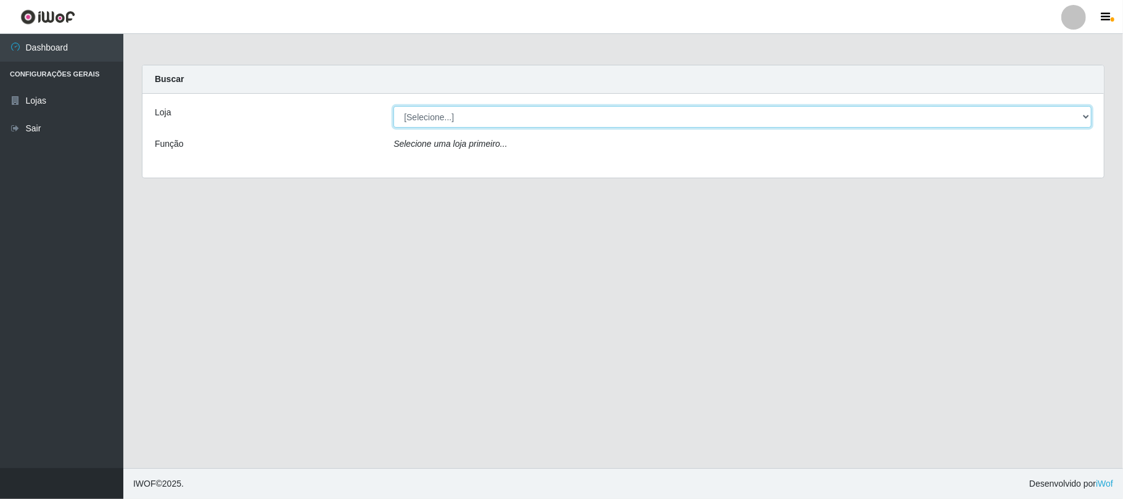
click at [504, 116] on select "[Selecione...] Super Vilton" at bounding box center [742, 117] width 698 height 22
select select "379"
click at [393, 106] on select "[Selecione...] Super Vilton" at bounding box center [742, 117] width 698 height 22
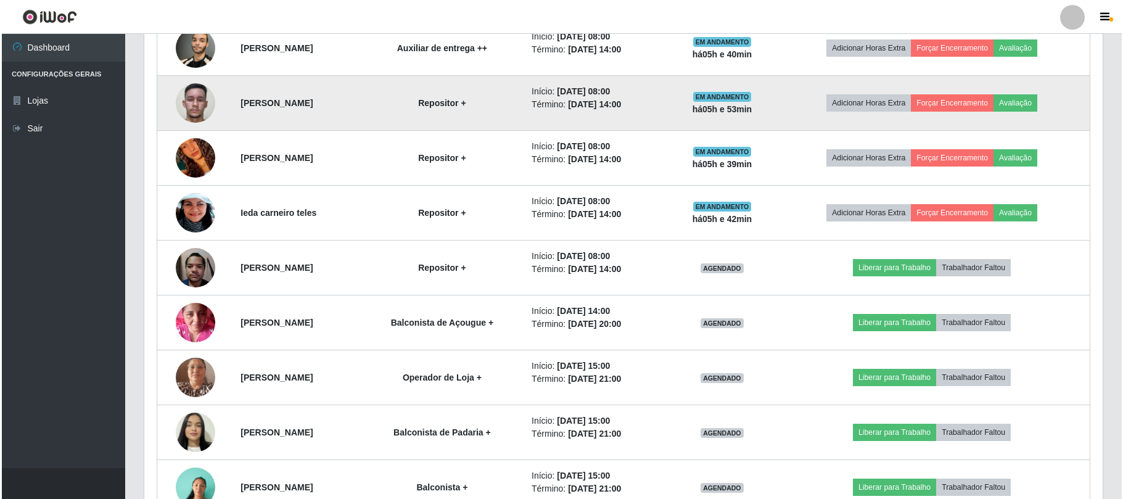
scroll to position [957, 0]
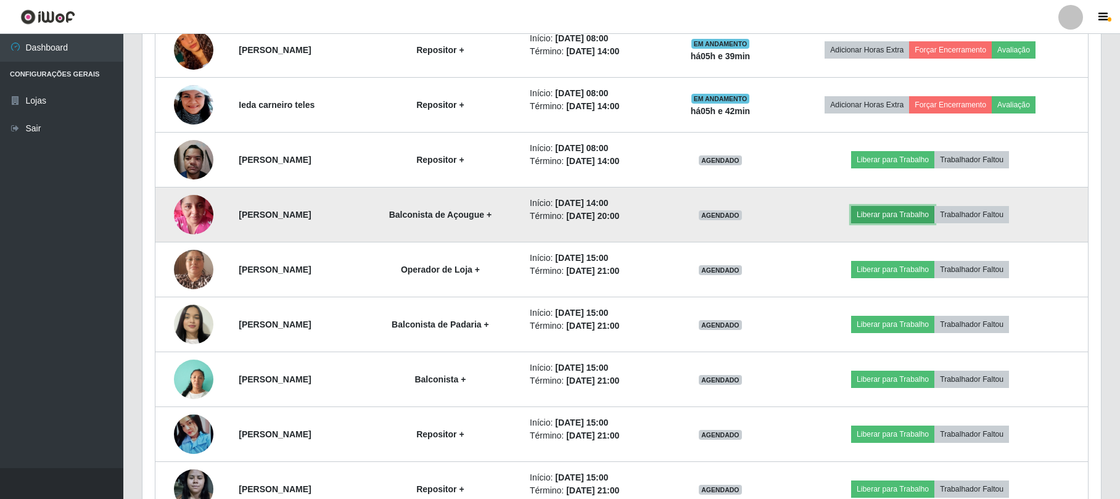
click at [913, 218] on button "Liberar para Trabalho" at bounding box center [892, 214] width 83 height 17
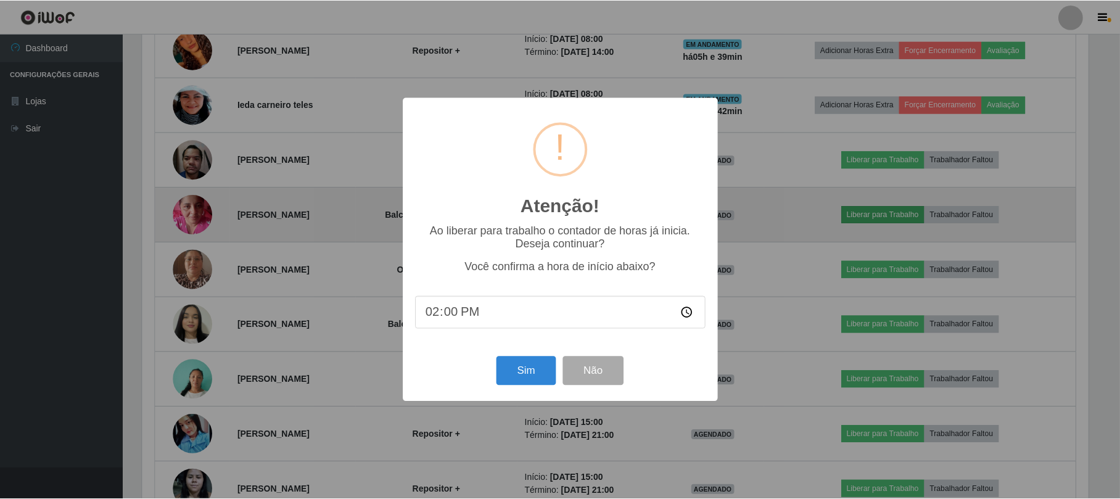
scroll to position [257, 949]
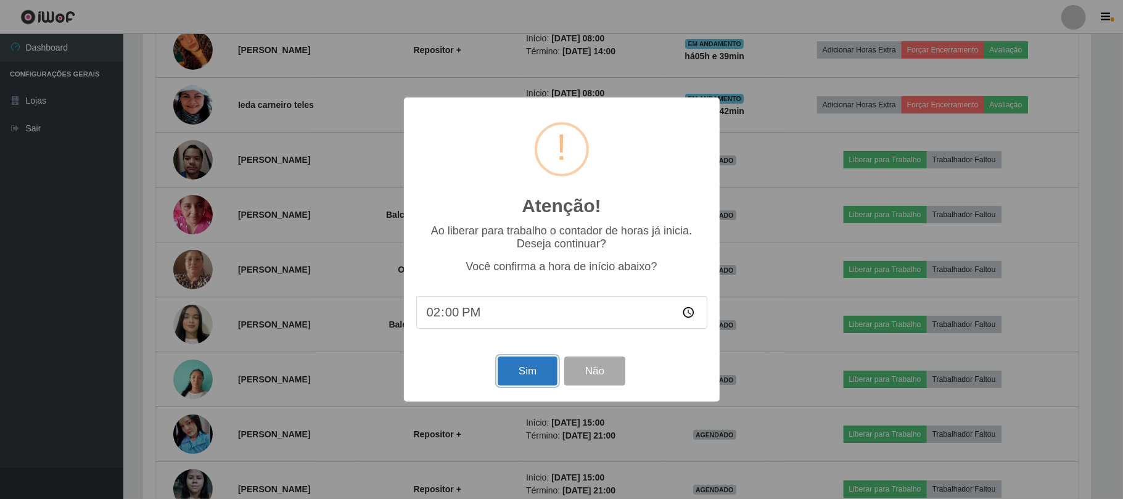
click at [538, 363] on button "Sim" at bounding box center [528, 370] width 60 height 29
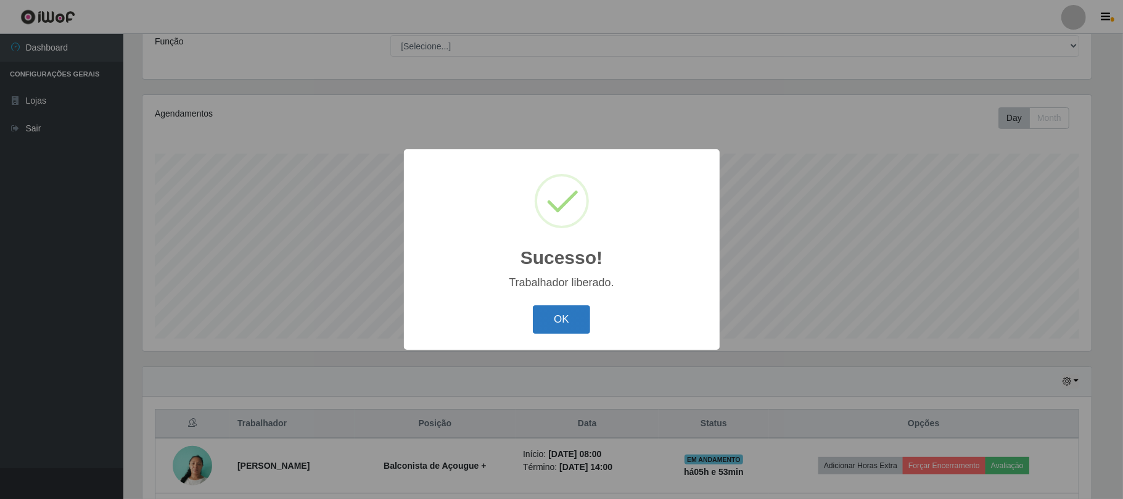
click at [566, 324] on button "OK" at bounding box center [561, 319] width 57 height 29
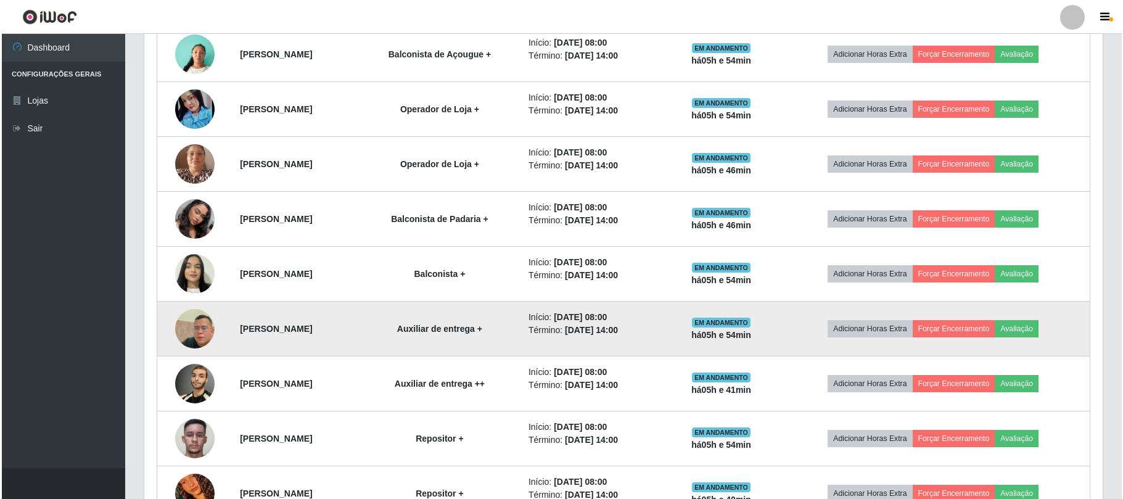
scroll to position [596, 0]
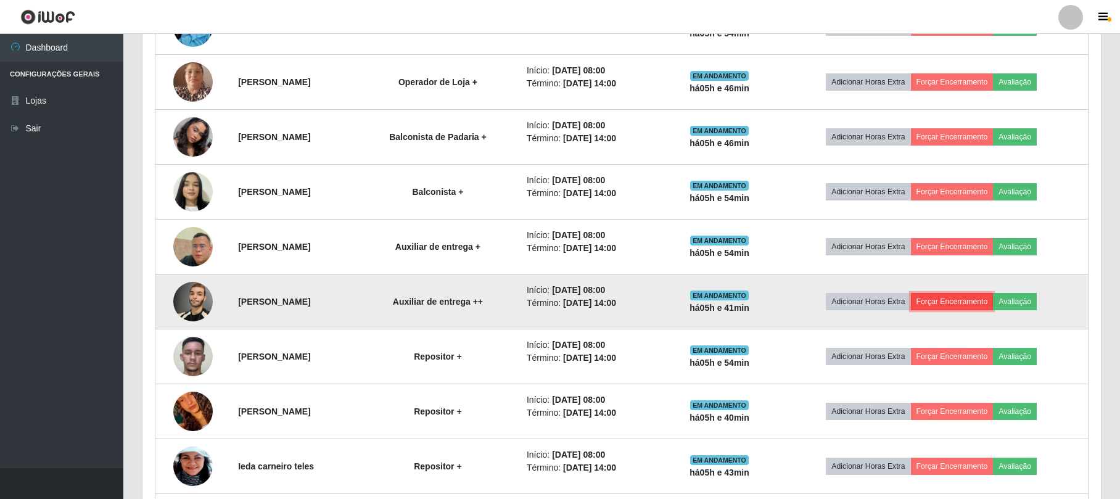
click at [963, 307] on button "Forçar Encerramento" at bounding box center [952, 301] width 83 height 17
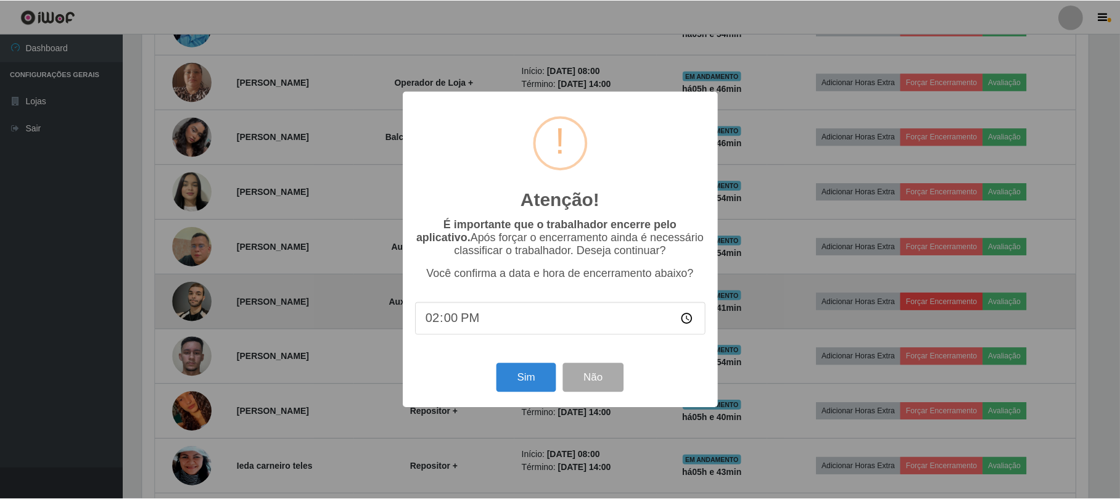
scroll to position [257, 949]
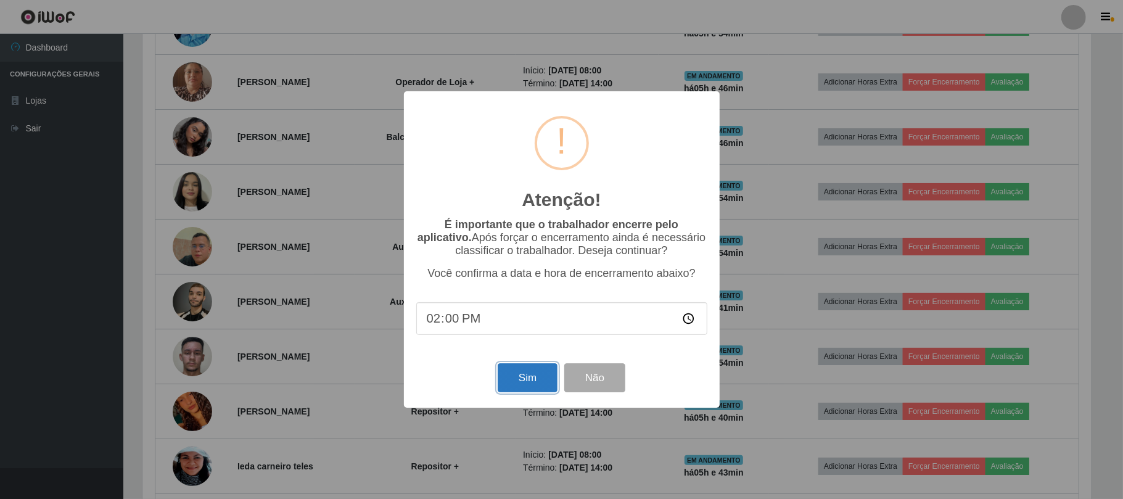
click at [527, 374] on button "Sim" at bounding box center [528, 377] width 60 height 29
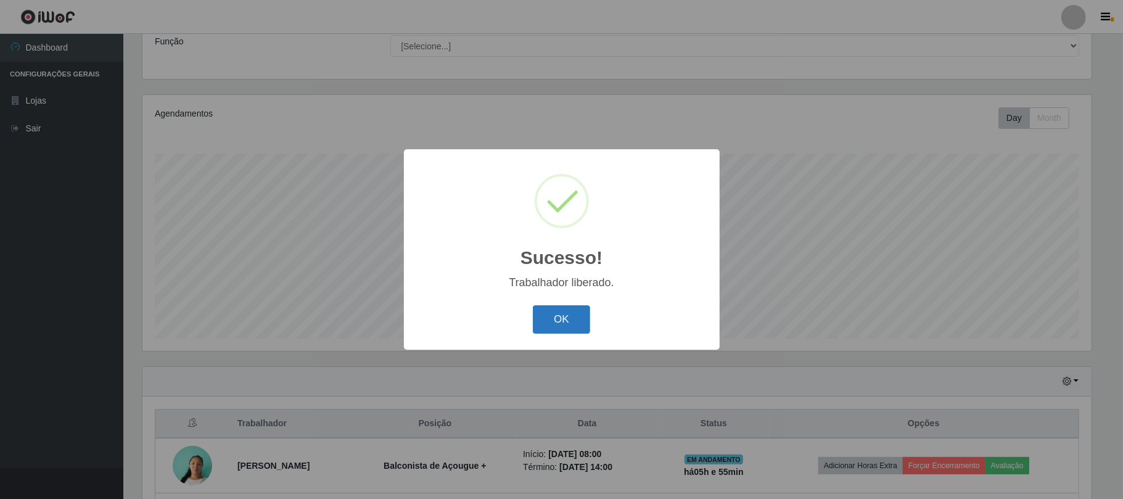
click at [580, 321] on button "OK" at bounding box center [561, 319] width 57 height 29
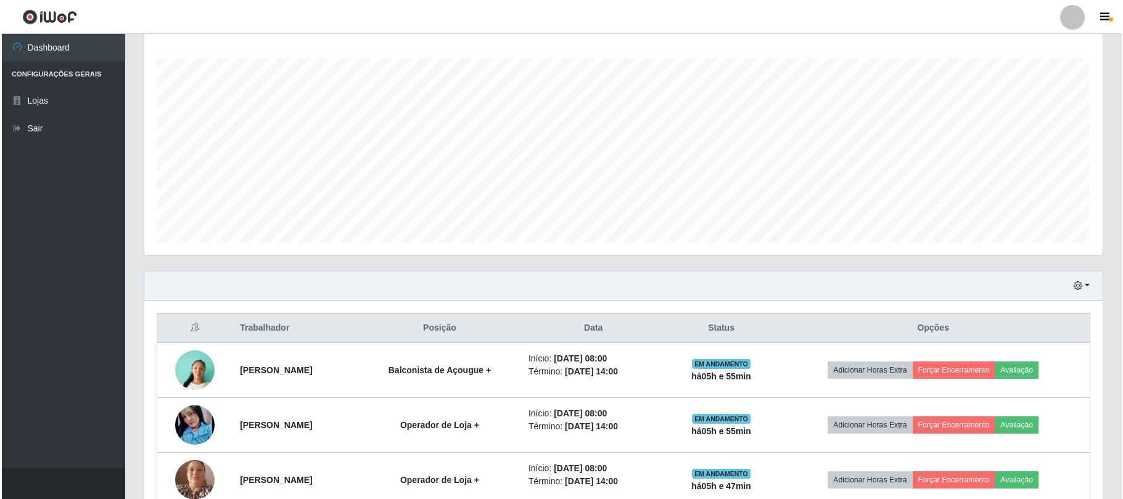
scroll to position [432, 0]
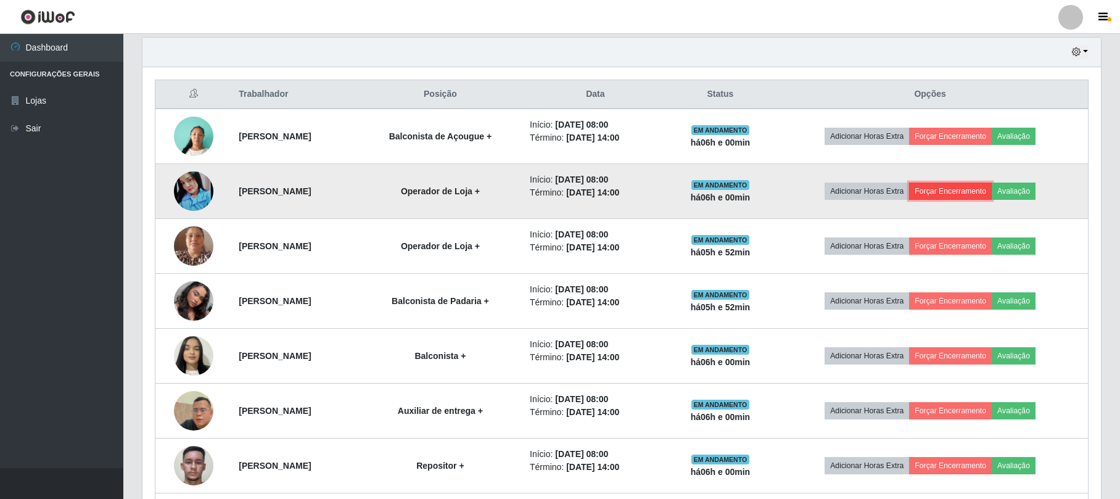
click at [972, 186] on button "Forçar Encerramento" at bounding box center [950, 191] width 83 height 17
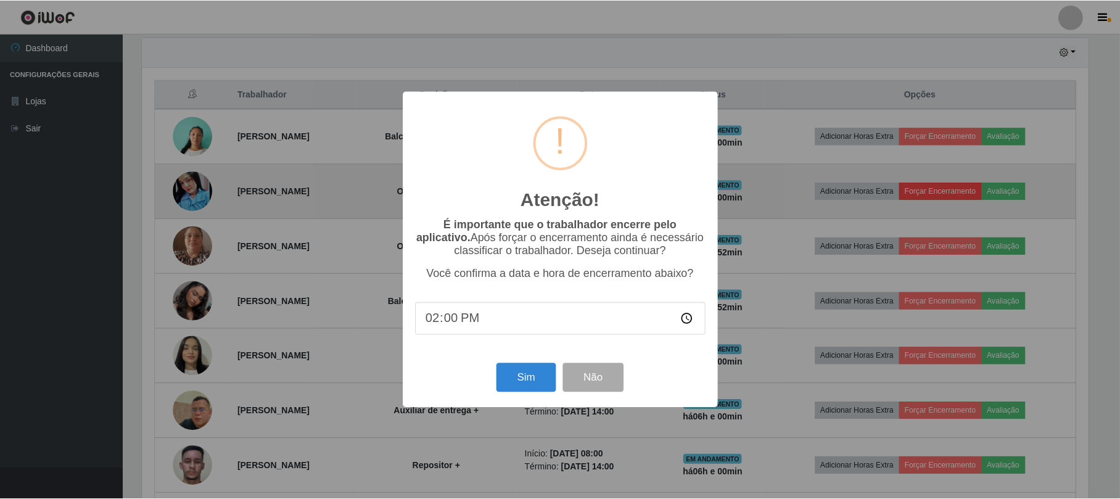
scroll to position [257, 949]
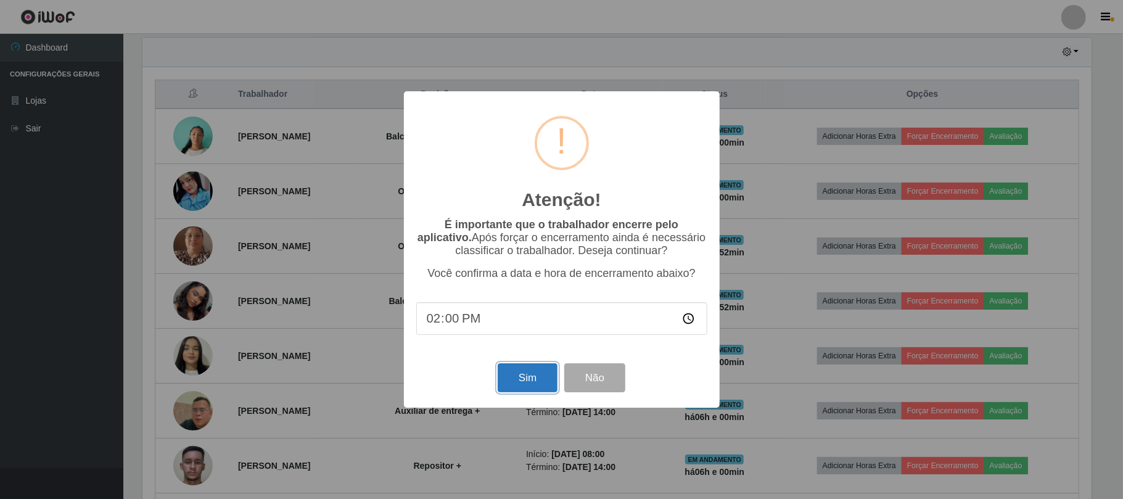
click at [527, 368] on button "Sim" at bounding box center [528, 377] width 60 height 29
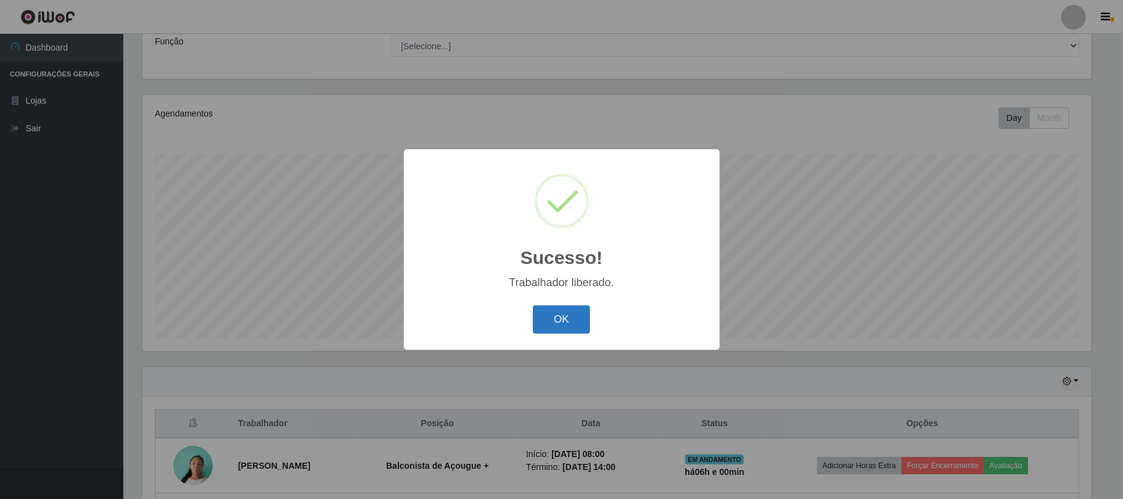
click at [569, 321] on button "OK" at bounding box center [561, 319] width 57 height 29
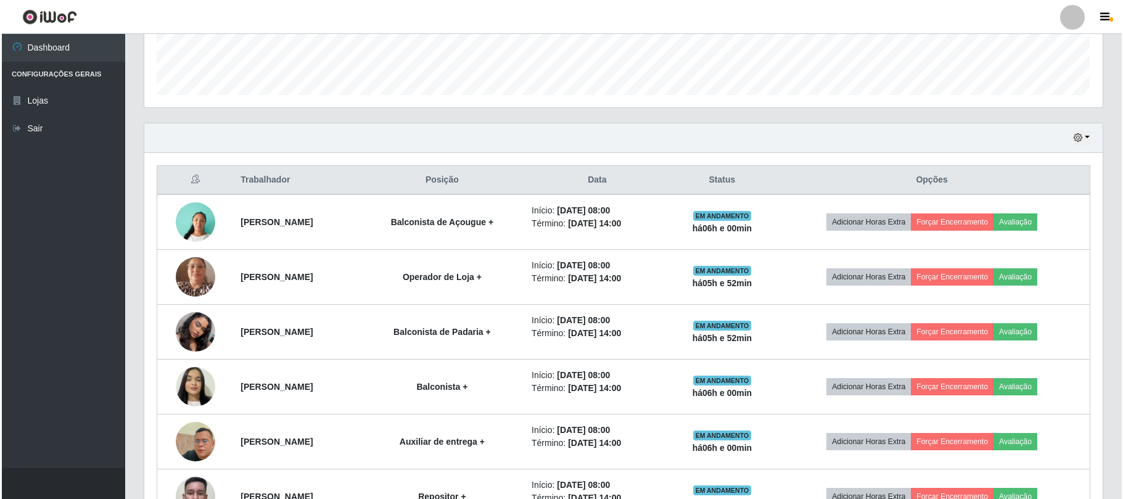
scroll to position [349, 0]
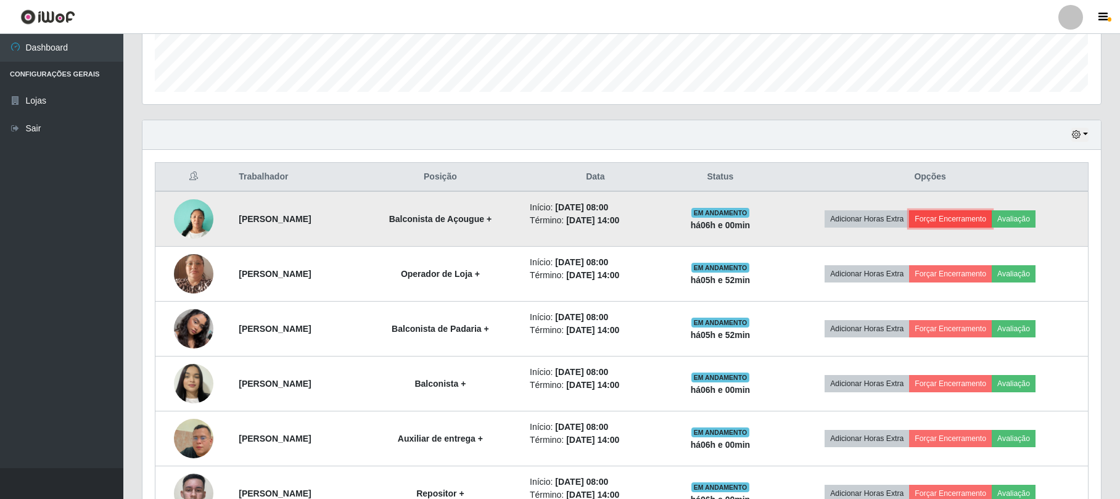
click at [965, 220] on button "Forçar Encerramento" at bounding box center [950, 218] width 83 height 17
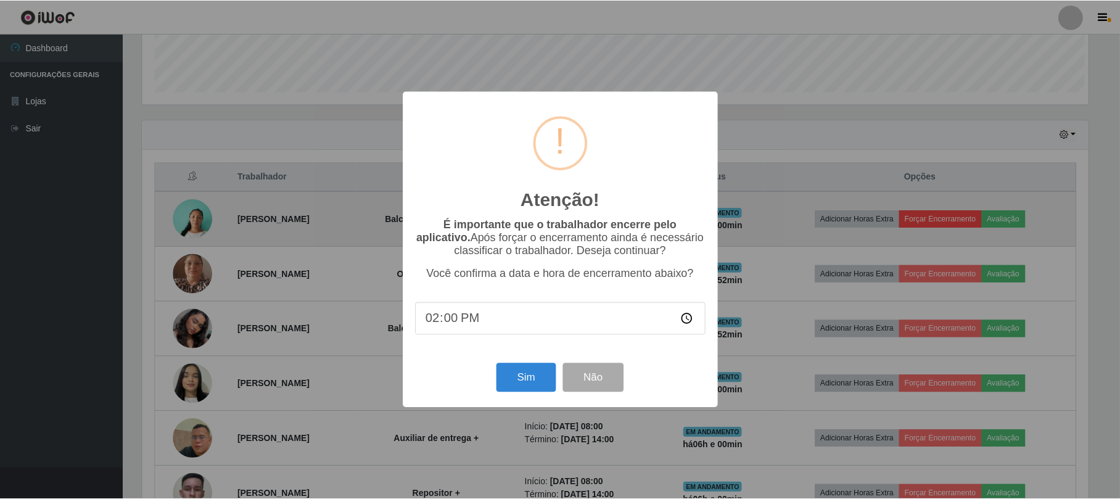
scroll to position [257, 949]
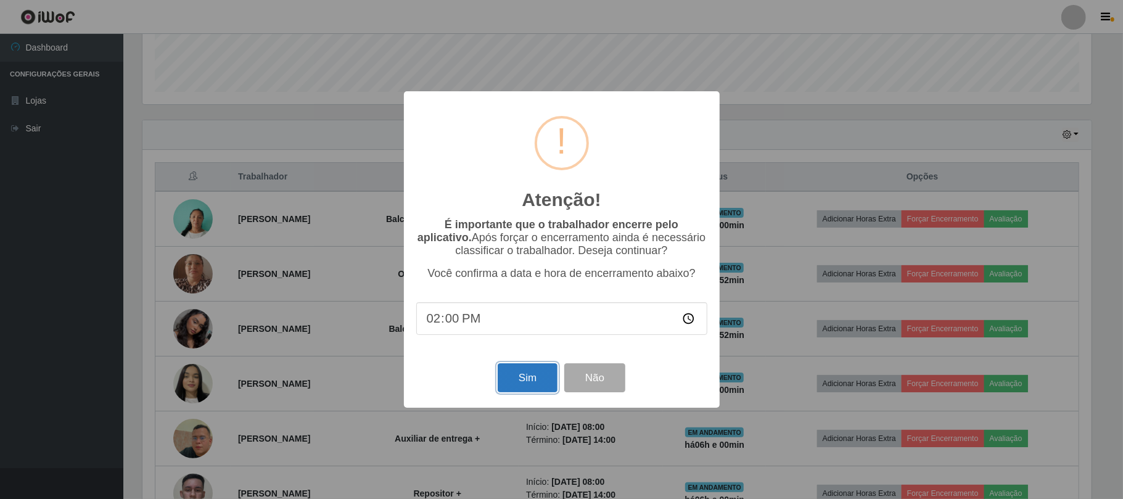
click at [527, 370] on button "Sim" at bounding box center [528, 377] width 60 height 29
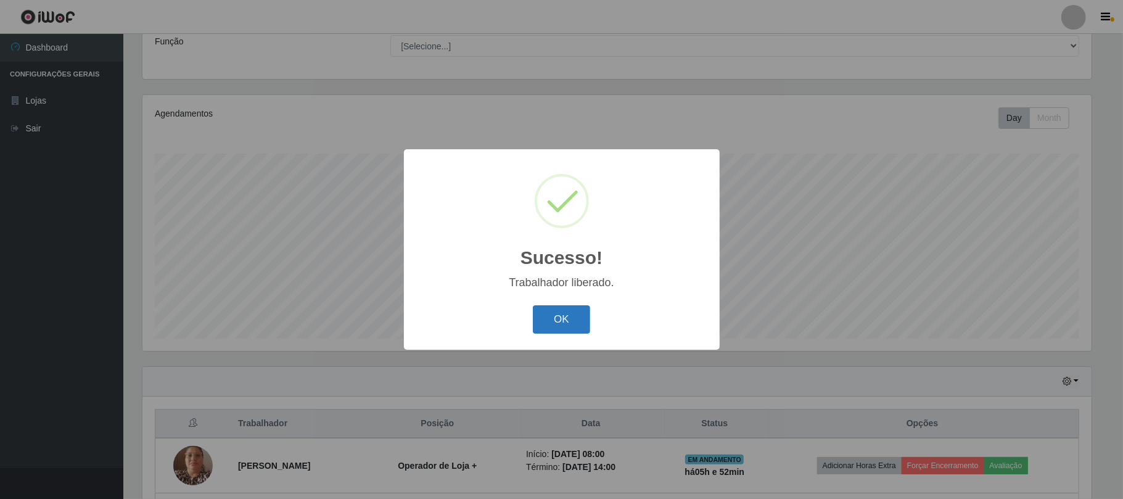
click at [550, 329] on button "OK" at bounding box center [561, 319] width 57 height 29
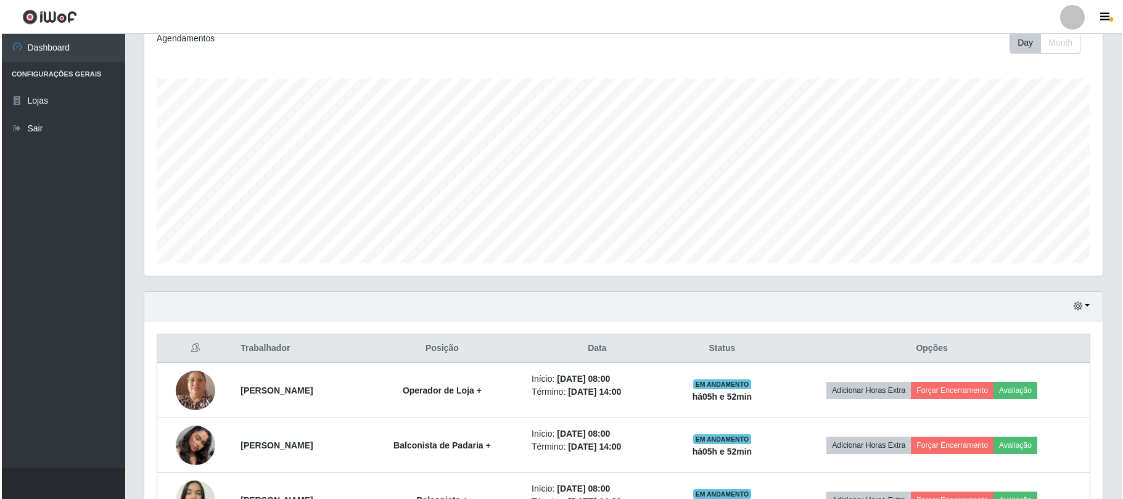
scroll to position [349, 0]
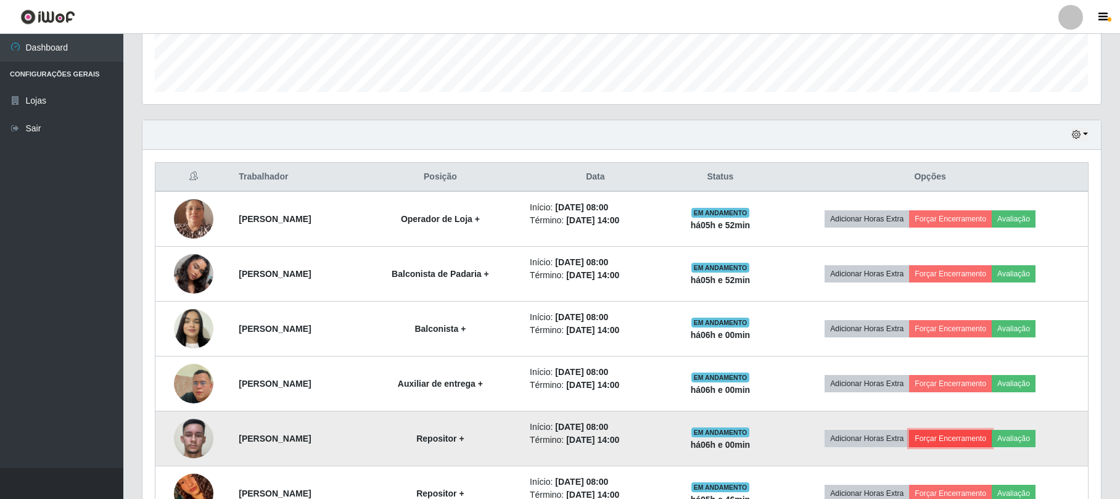
click at [965, 437] on button "Forçar Encerramento" at bounding box center [950, 438] width 83 height 17
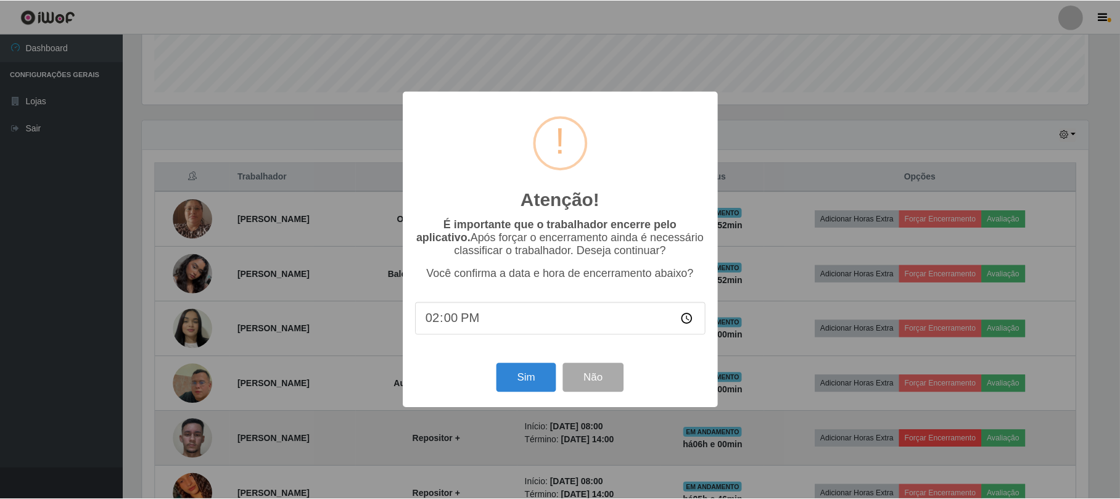
scroll to position [257, 949]
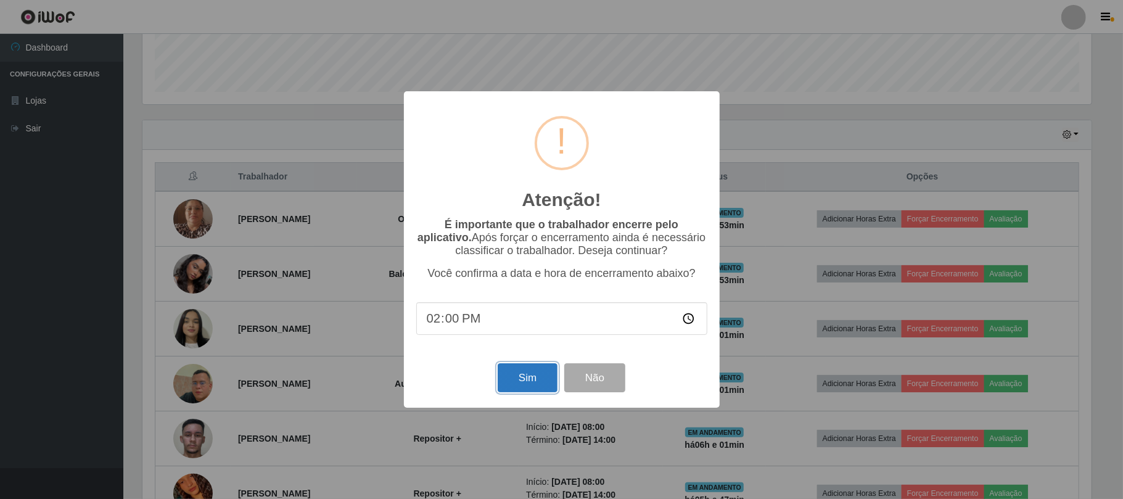
click at [514, 379] on button "Sim" at bounding box center [528, 377] width 60 height 29
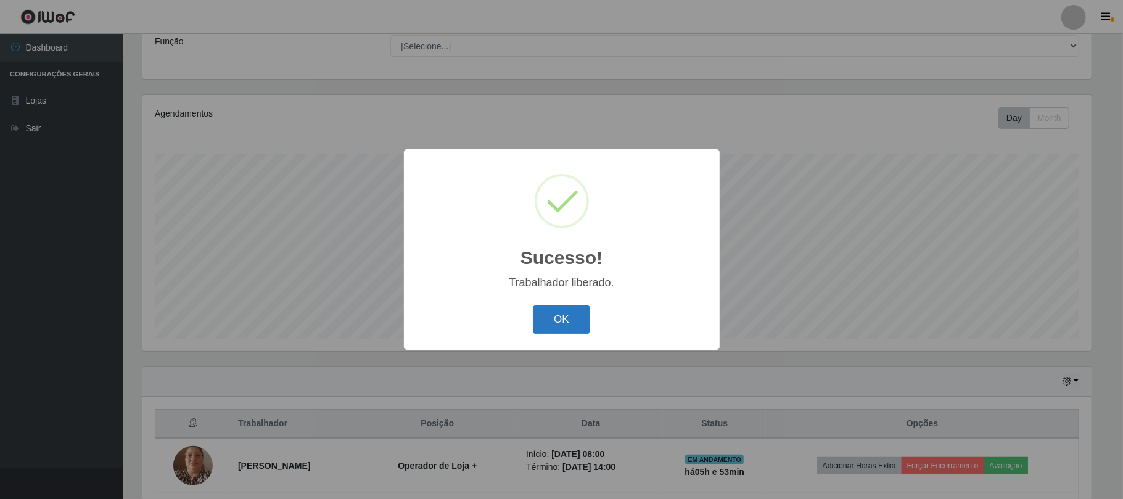
click at [543, 319] on button "OK" at bounding box center [561, 319] width 57 height 29
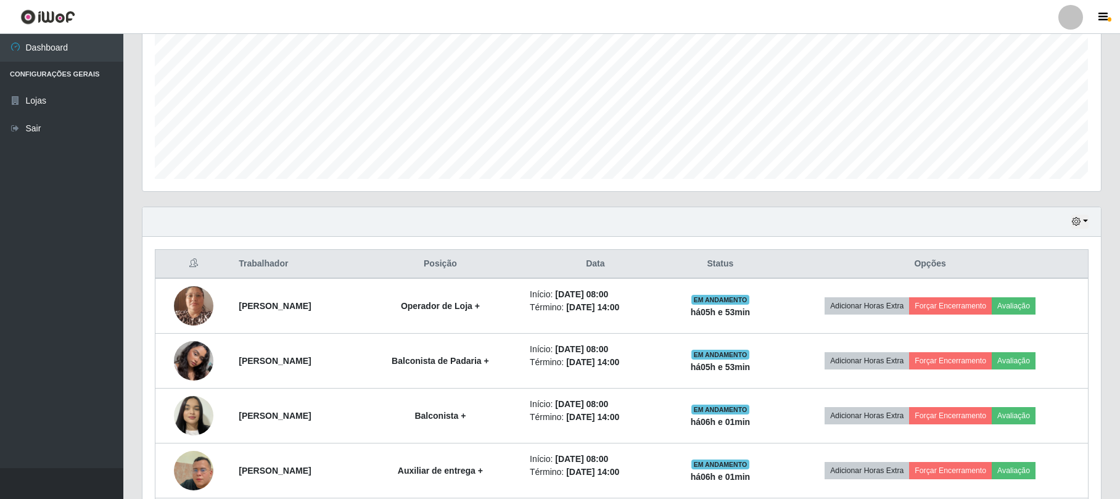
scroll to position [267, 0]
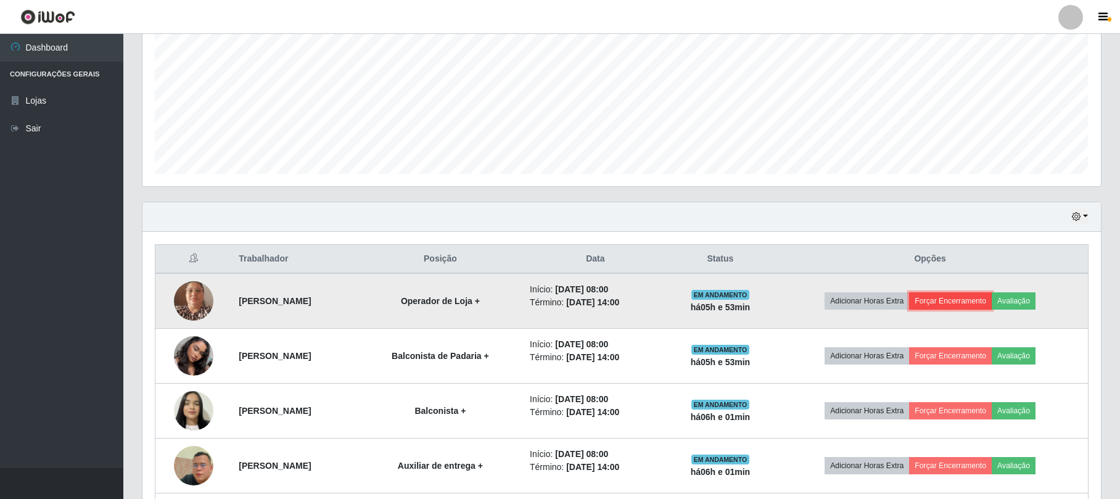
click at [955, 299] on button "Forçar Encerramento" at bounding box center [950, 300] width 83 height 17
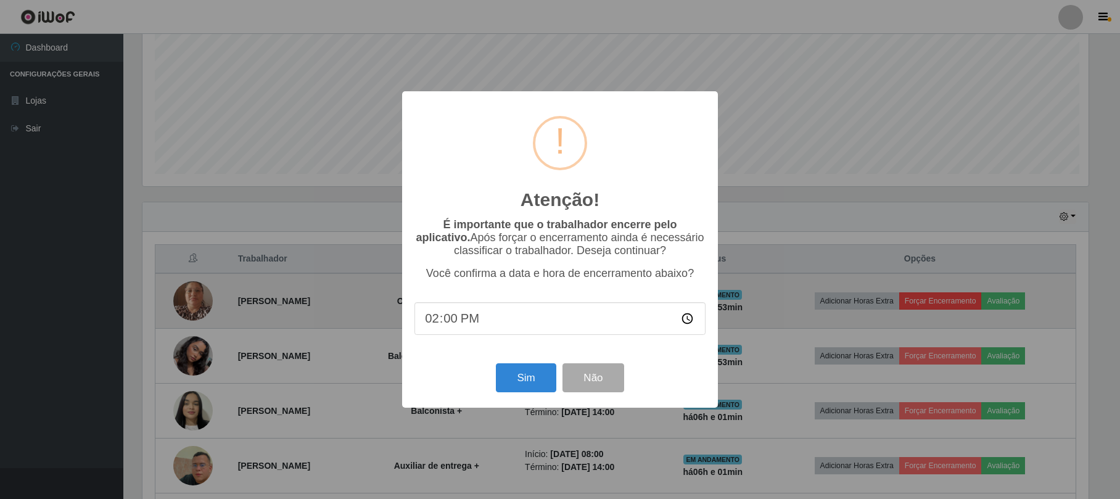
scroll to position [0, 0]
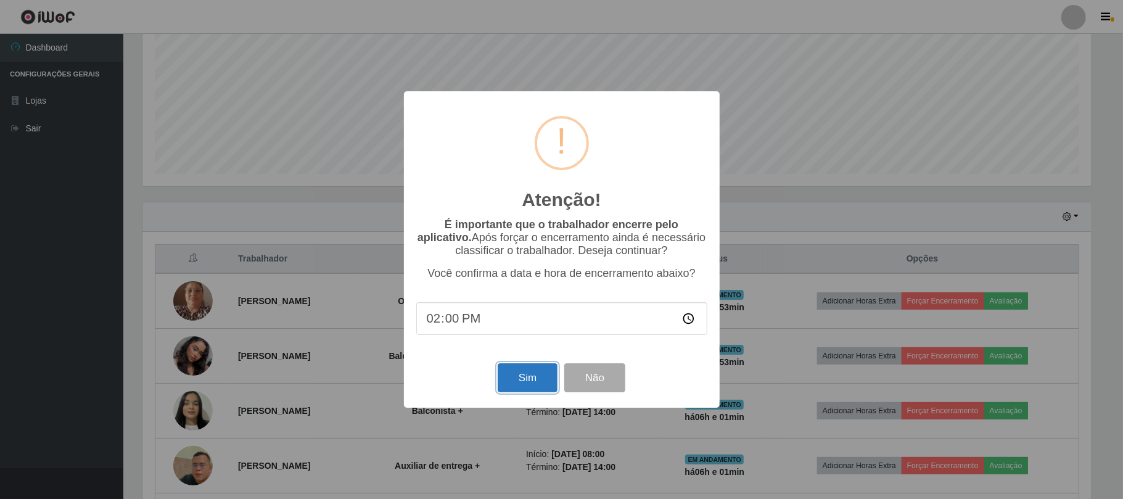
click at [528, 385] on button "Sim" at bounding box center [528, 377] width 60 height 29
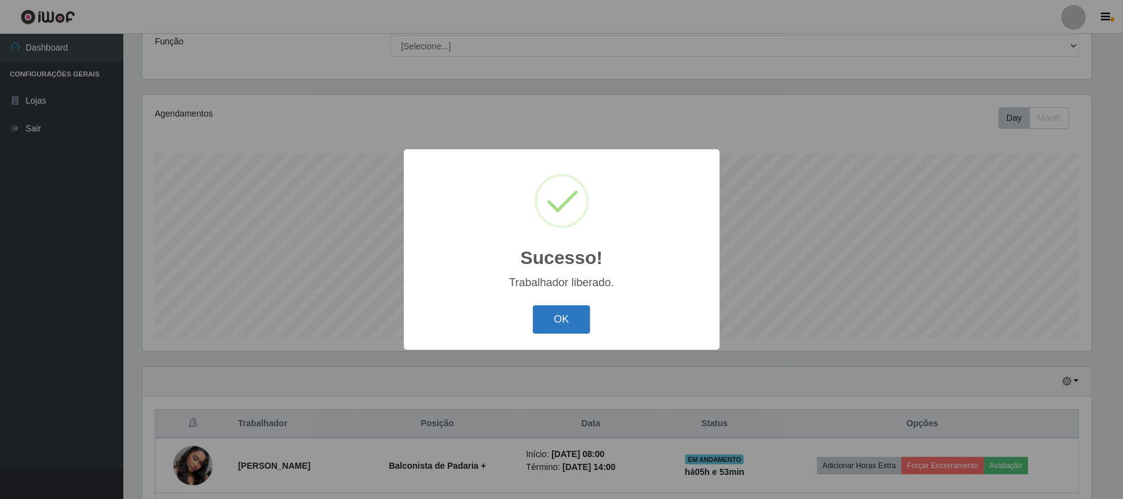
click at [559, 326] on button "OK" at bounding box center [561, 319] width 57 height 29
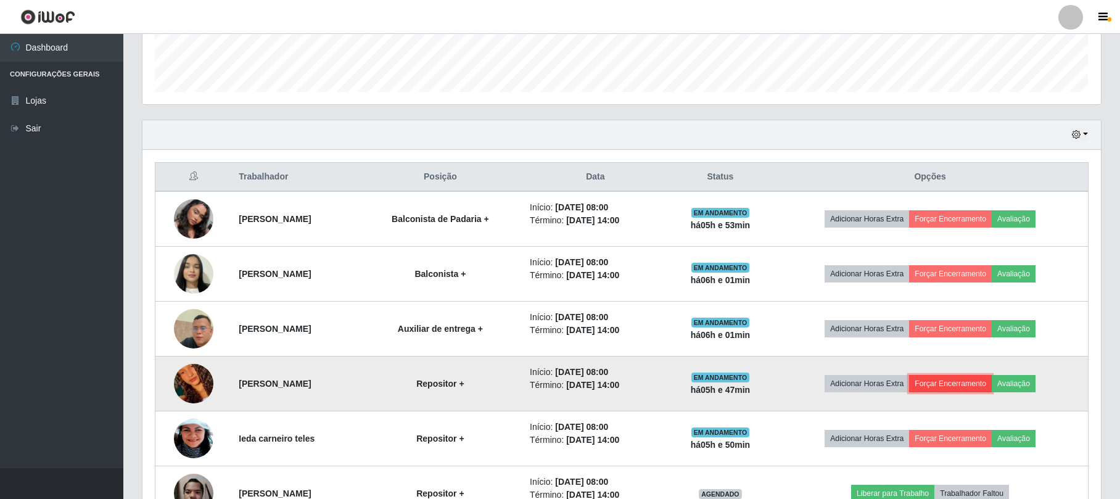
click at [940, 383] on button "Forçar Encerramento" at bounding box center [950, 383] width 83 height 17
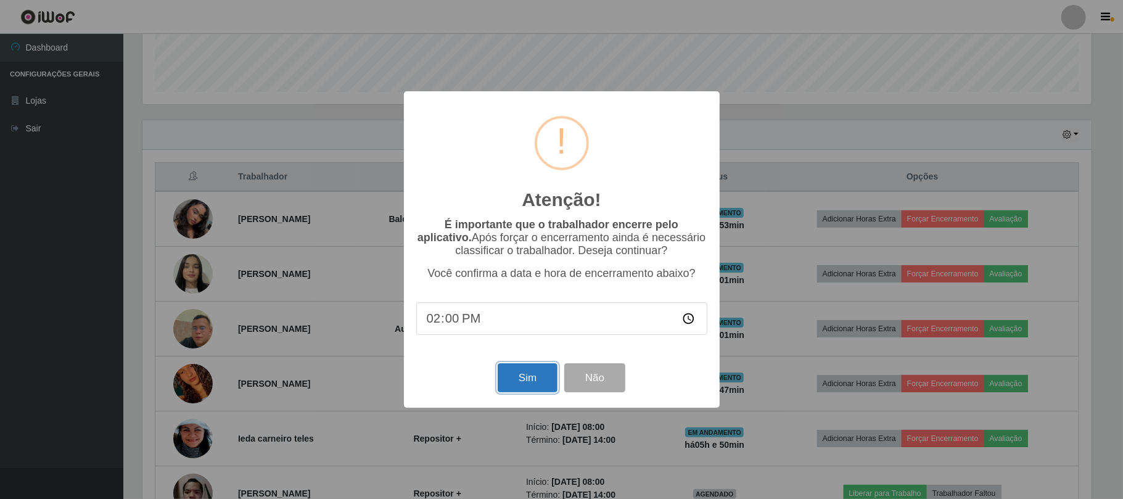
click at [526, 383] on button "Sim" at bounding box center [528, 377] width 60 height 29
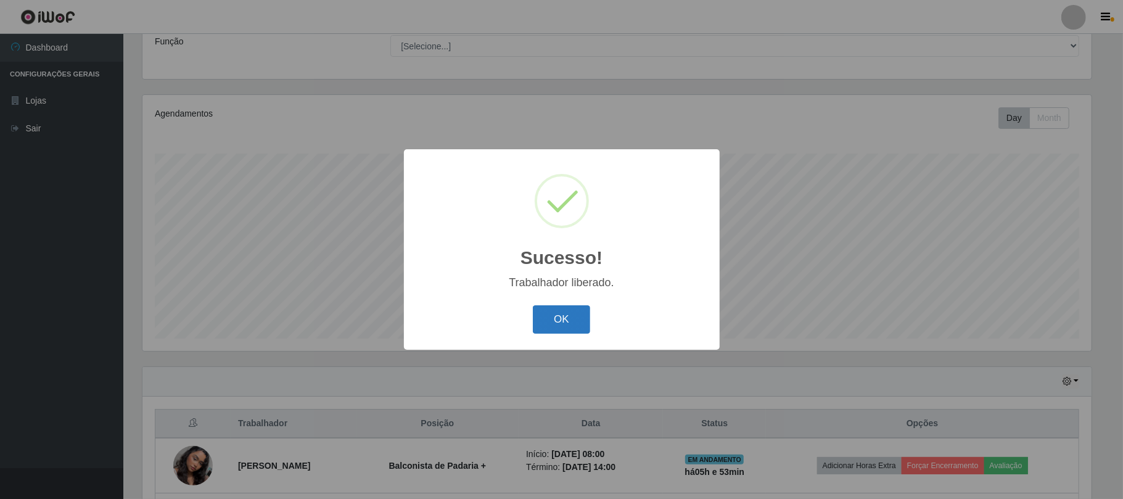
click at [555, 314] on button "OK" at bounding box center [561, 319] width 57 height 29
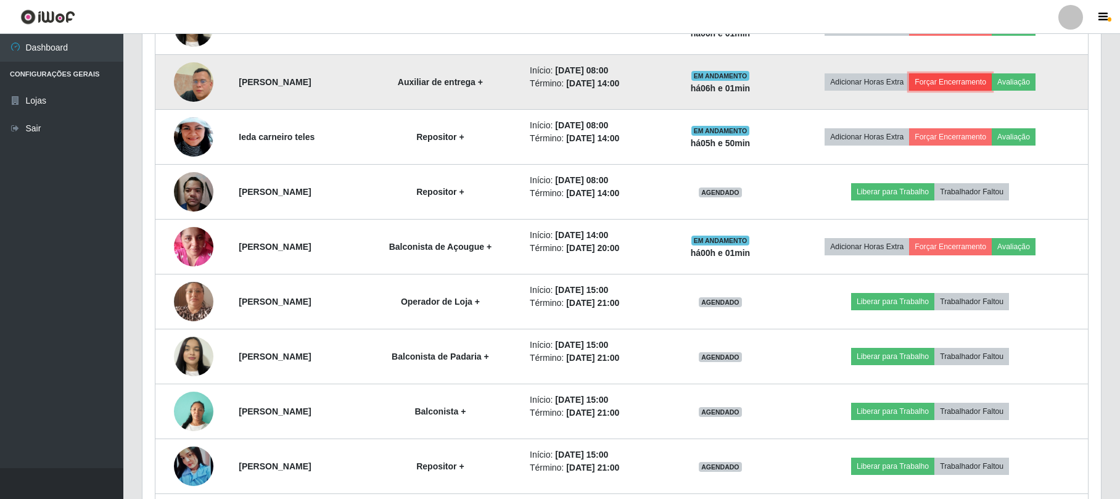
click at [965, 80] on button "Forçar Encerramento" at bounding box center [950, 81] width 83 height 17
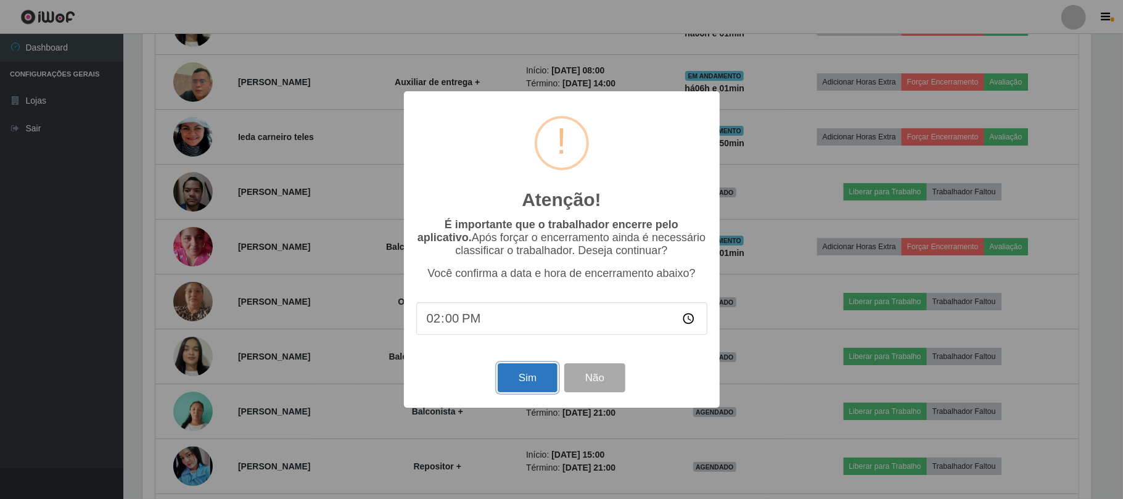
click at [535, 385] on button "Sim" at bounding box center [528, 377] width 60 height 29
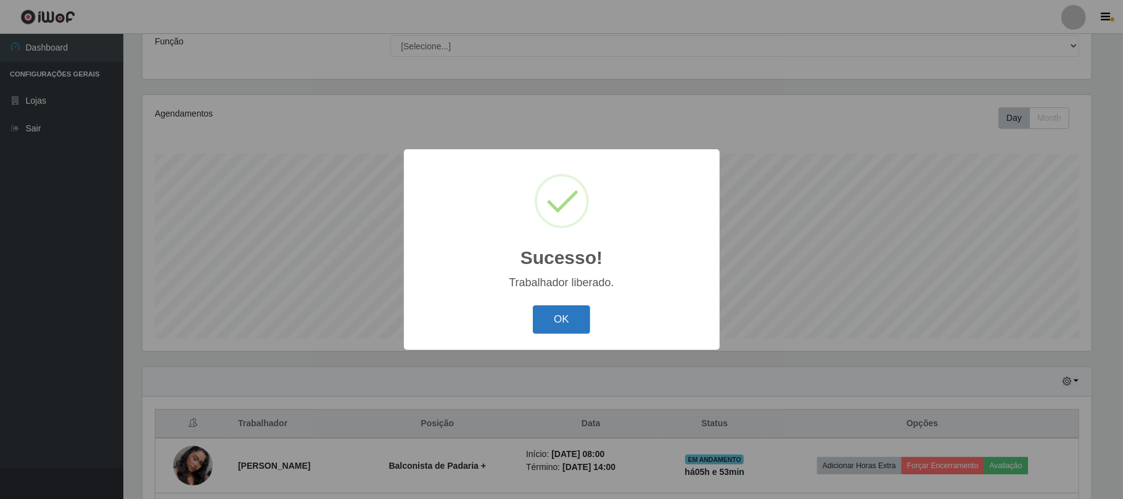
click at [556, 312] on button "OK" at bounding box center [561, 319] width 57 height 29
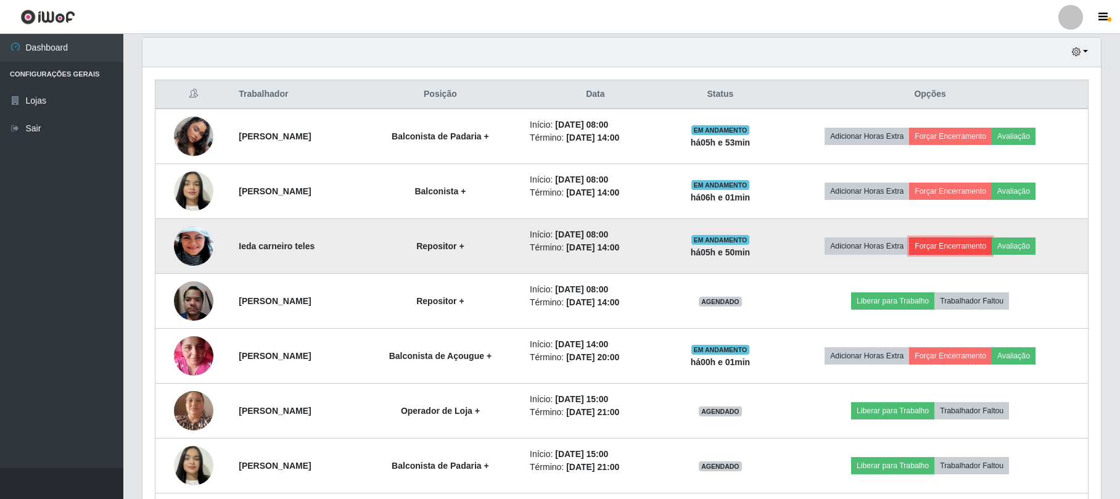
click at [940, 250] on button "Forçar Encerramento" at bounding box center [950, 245] width 83 height 17
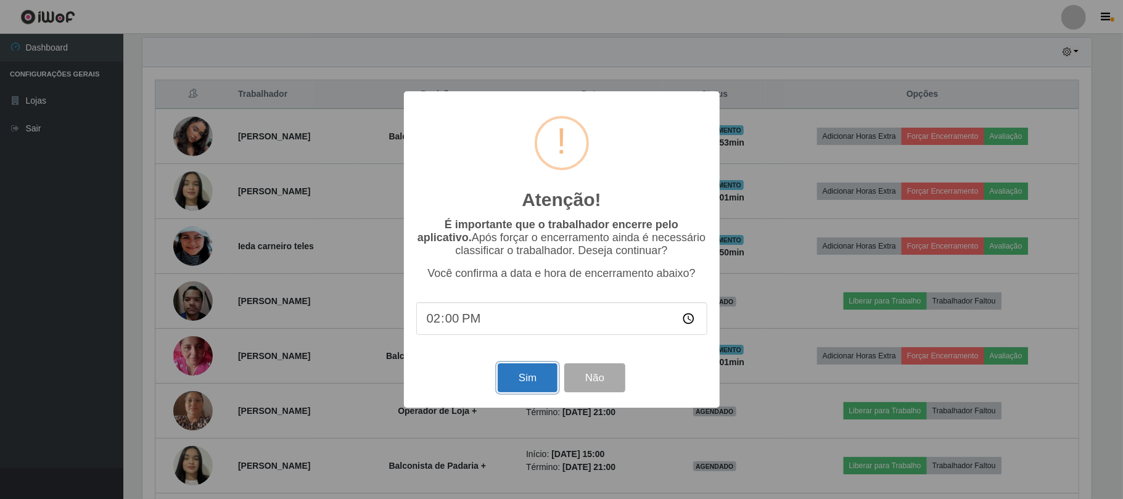
click at [544, 376] on button "Sim" at bounding box center [528, 377] width 60 height 29
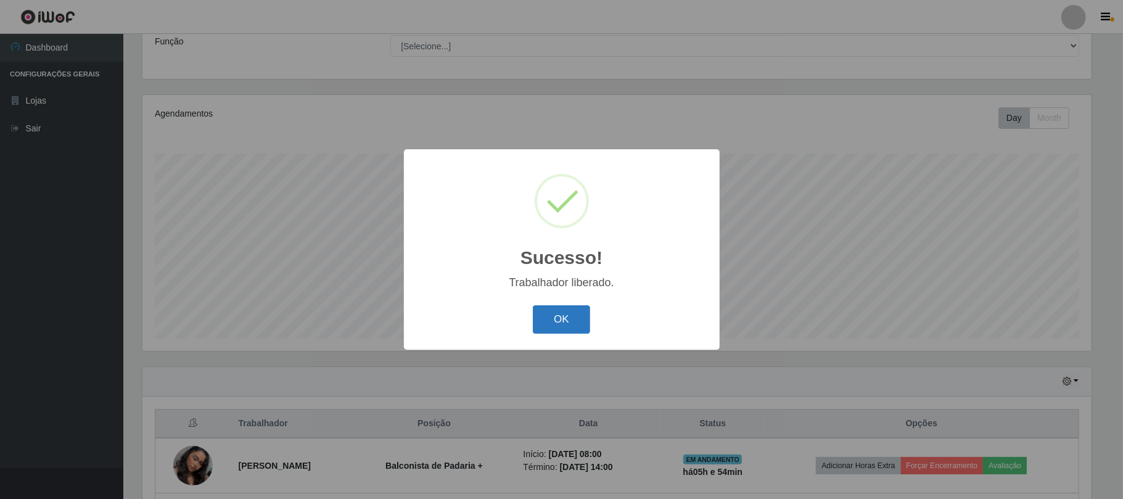
click at [563, 316] on button "OK" at bounding box center [561, 319] width 57 height 29
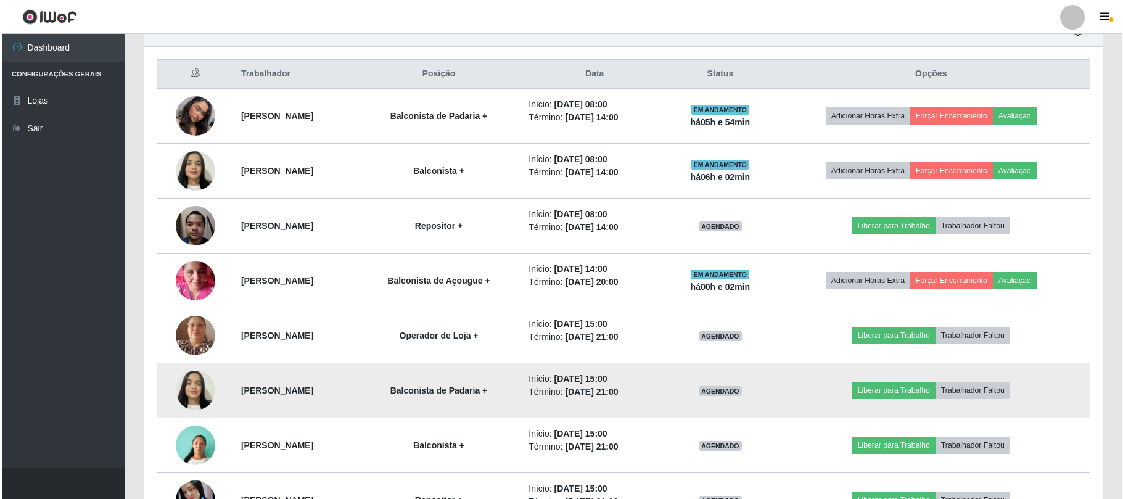
scroll to position [432, 0]
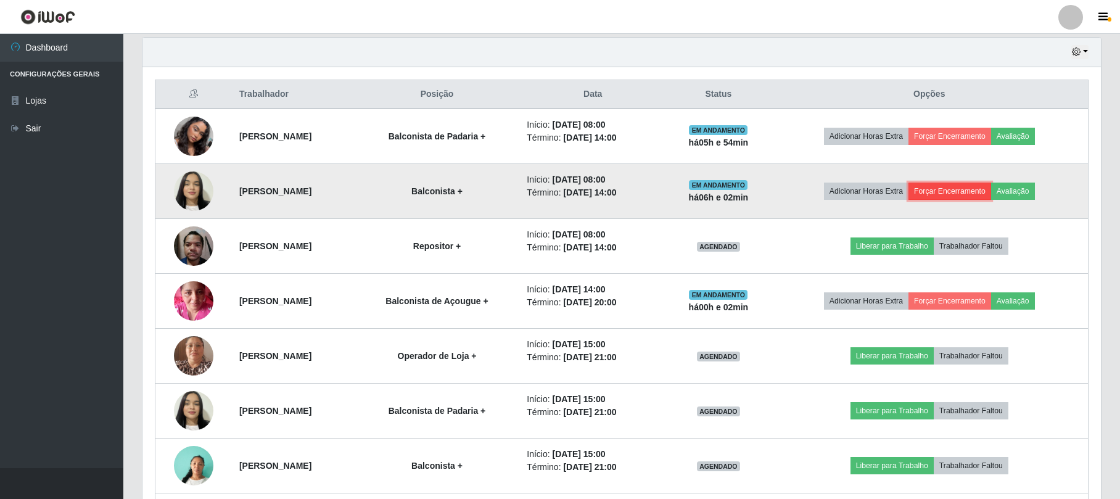
click at [944, 196] on button "Forçar Encerramento" at bounding box center [949, 191] width 83 height 17
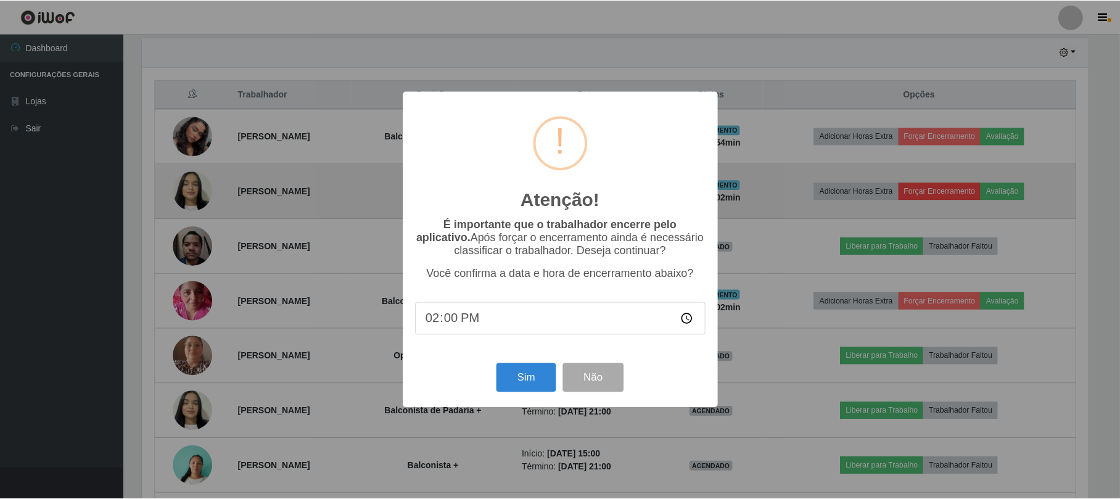
scroll to position [257, 949]
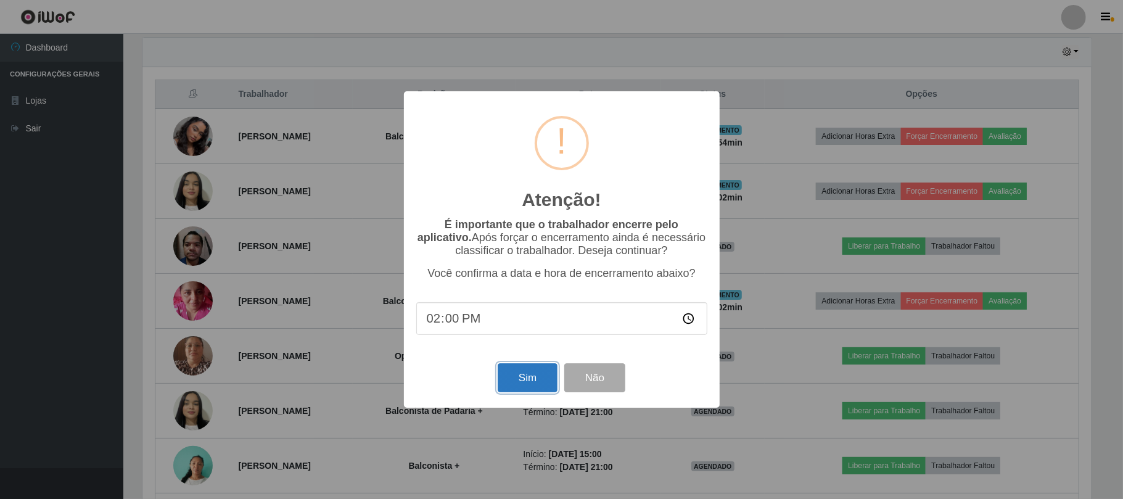
click at [546, 379] on button "Sim" at bounding box center [528, 377] width 60 height 29
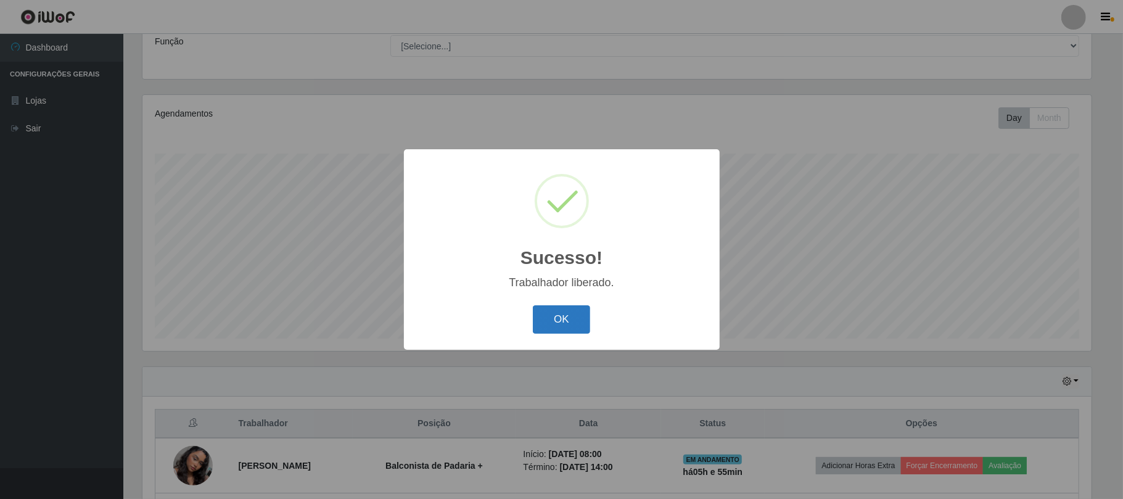
click at [563, 319] on button "OK" at bounding box center [561, 319] width 57 height 29
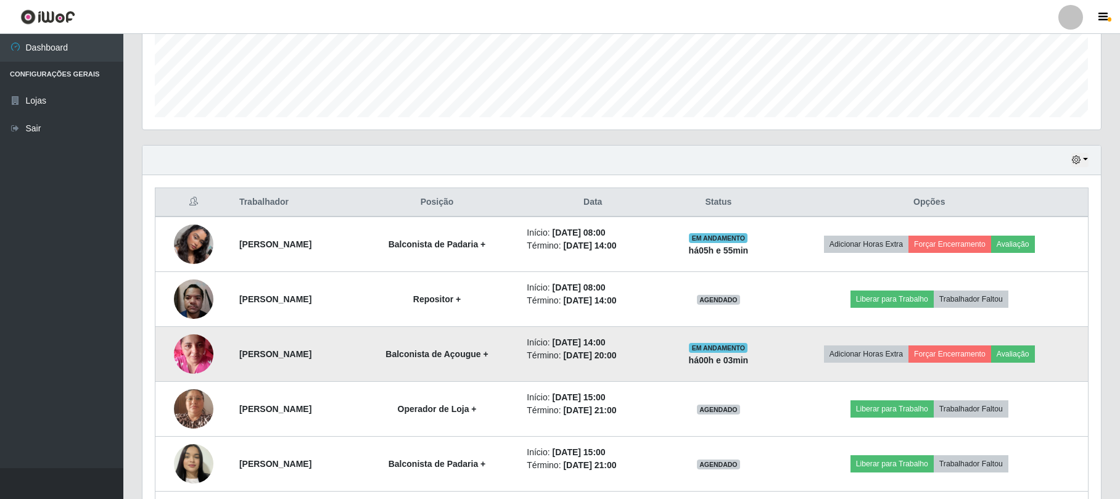
scroll to position [349, 0]
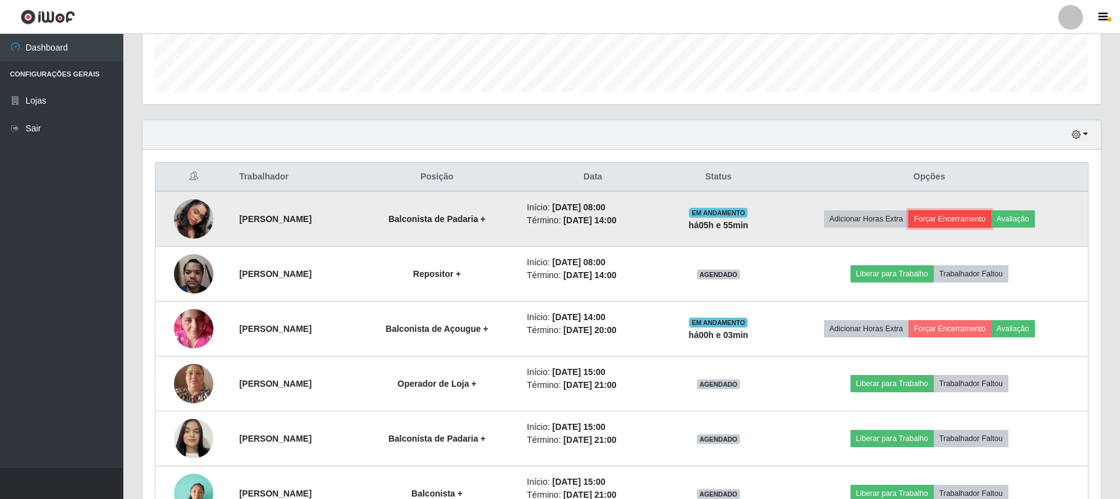
click at [965, 224] on button "Forçar Encerramento" at bounding box center [949, 218] width 83 height 17
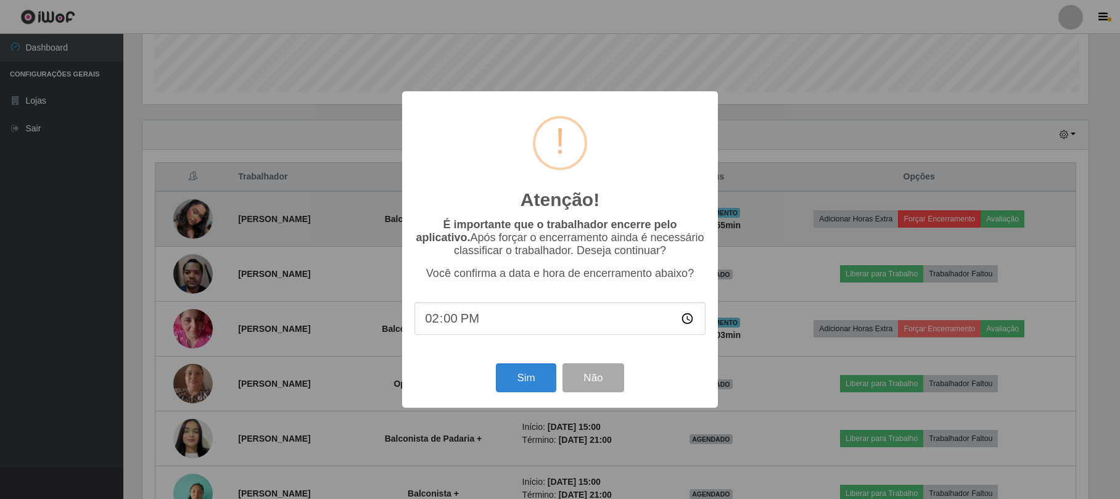
scroll to position [257, 949]
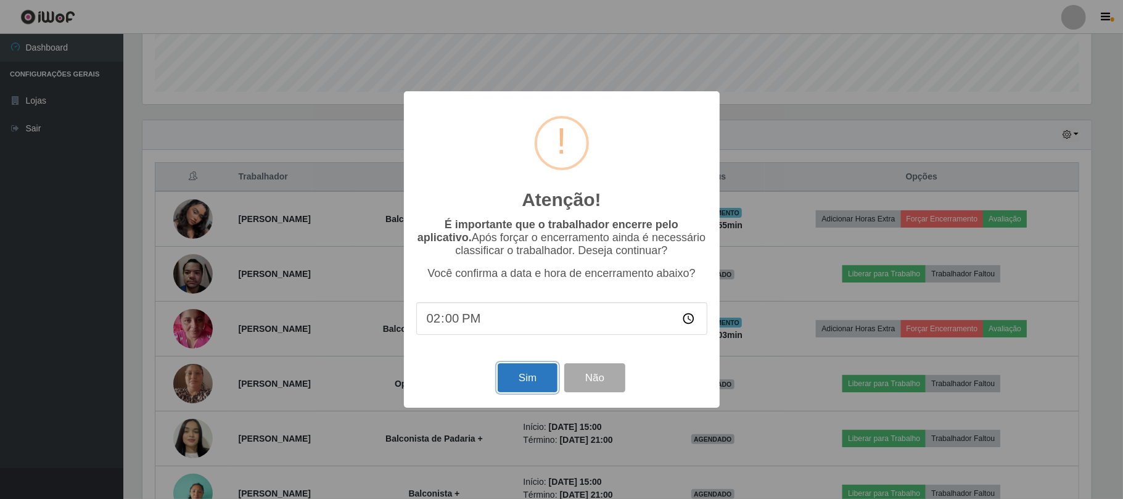
click at [538, 381] on button "Sim" at bounding box center [528, 377] width 60 height 29
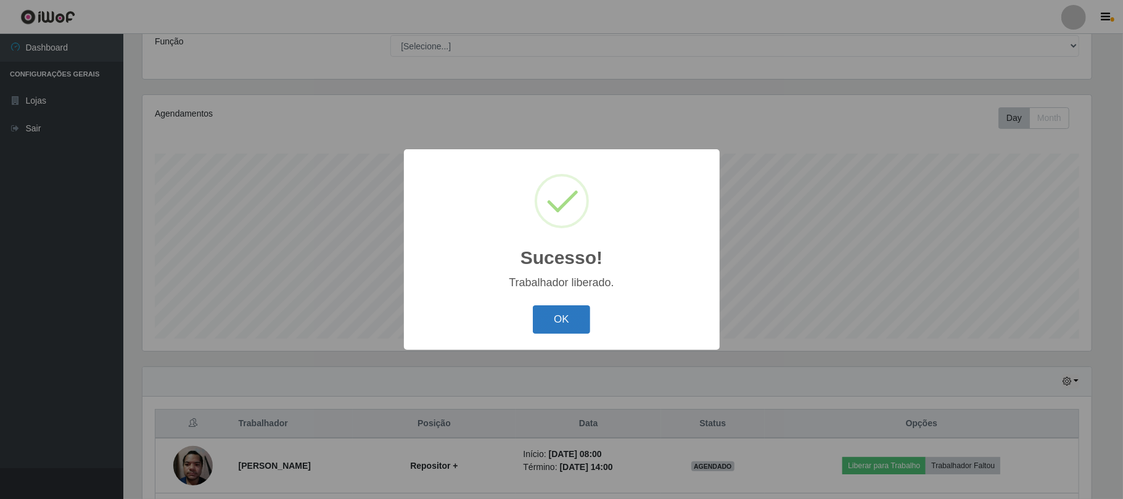
click at [562, 311] on button "OK" at bounding box center [561, 319] width 57 height 29
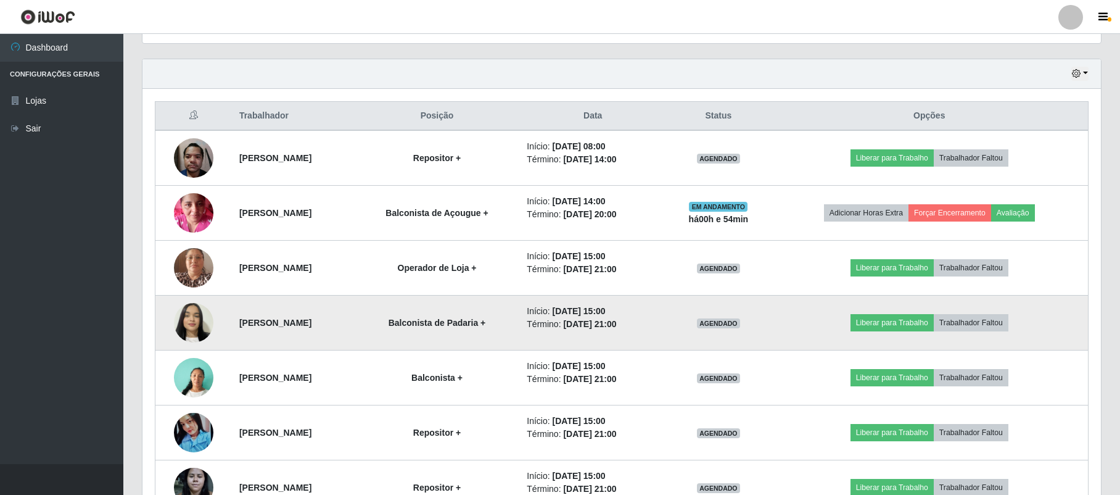
scroll to position [492, 0]
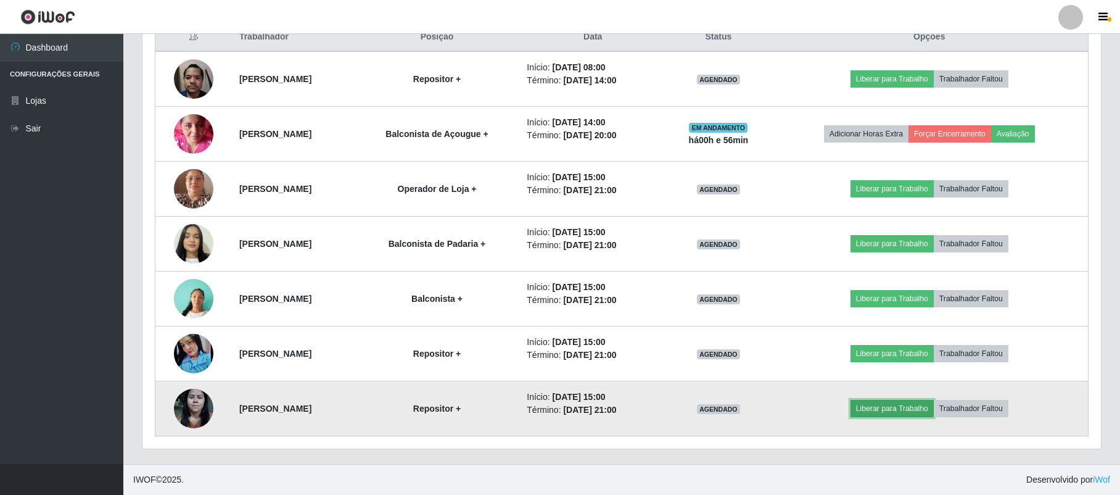
click at [892, 408] on button "Liberar para Trabalho" at bounding box center [891, 408] width 83 height 17
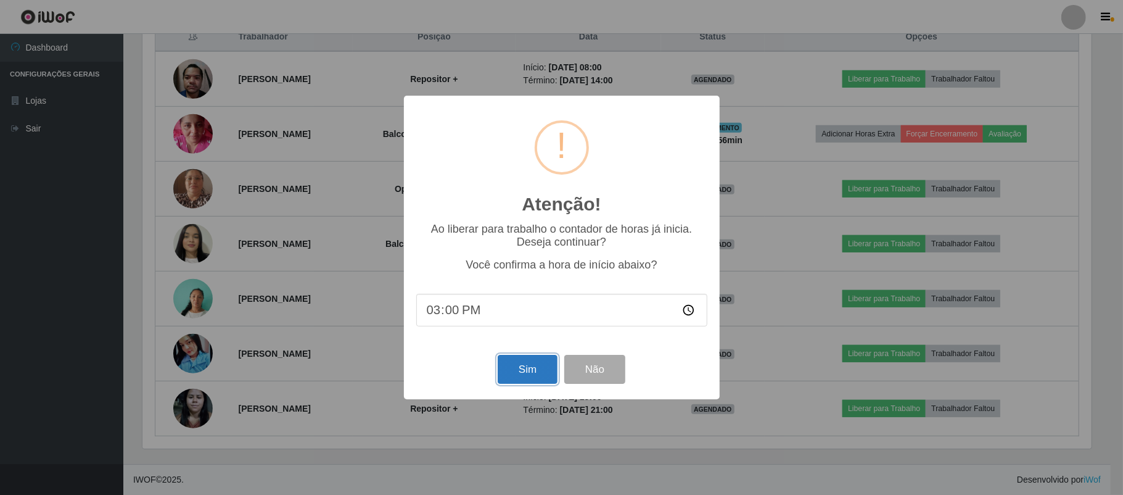
click at [527, 371] on button "Sim" at bounding box center [528, 369] width 60 height 29
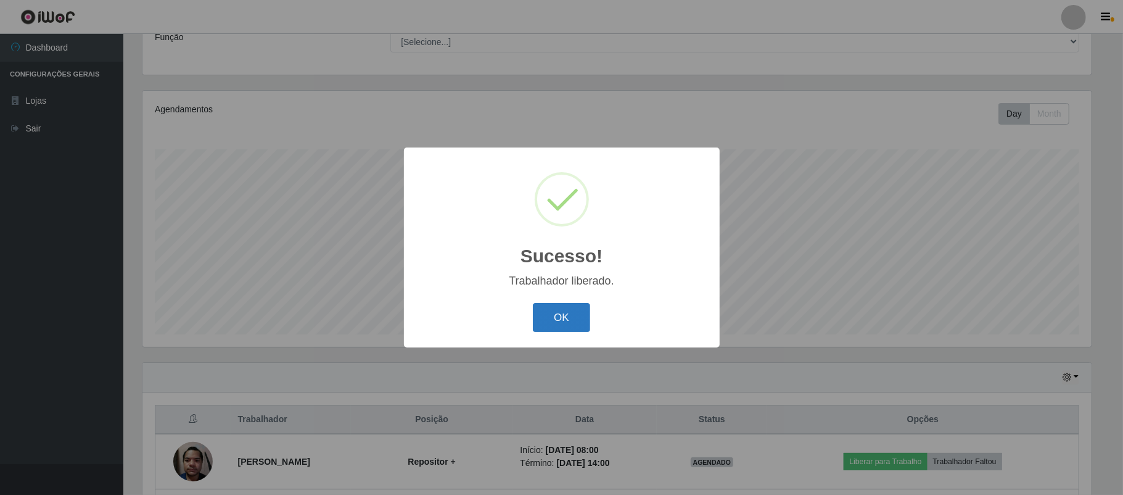
click at [569, 317] on button "OK" at bounding box center [561, 317] width 57 height 29
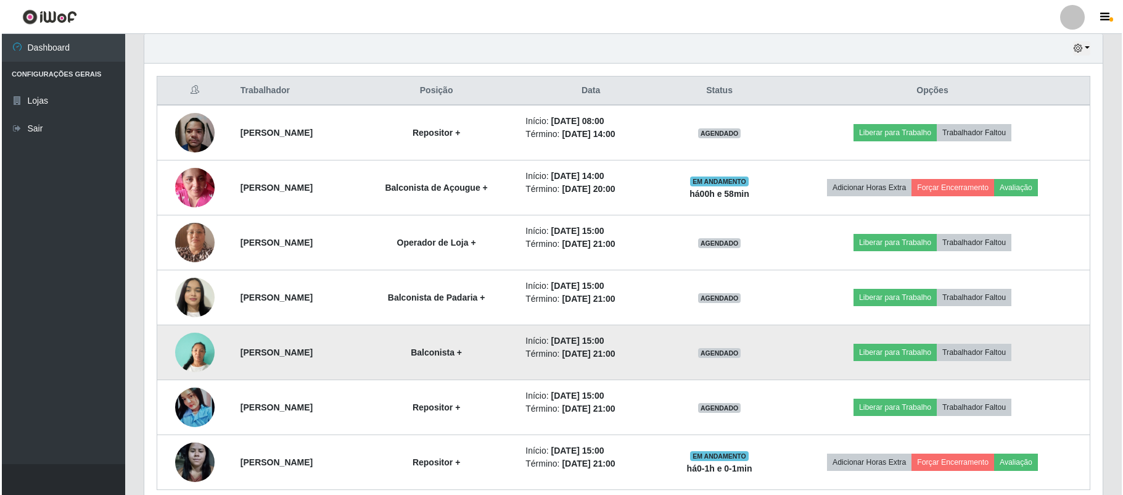
scroll to position [492, 0]
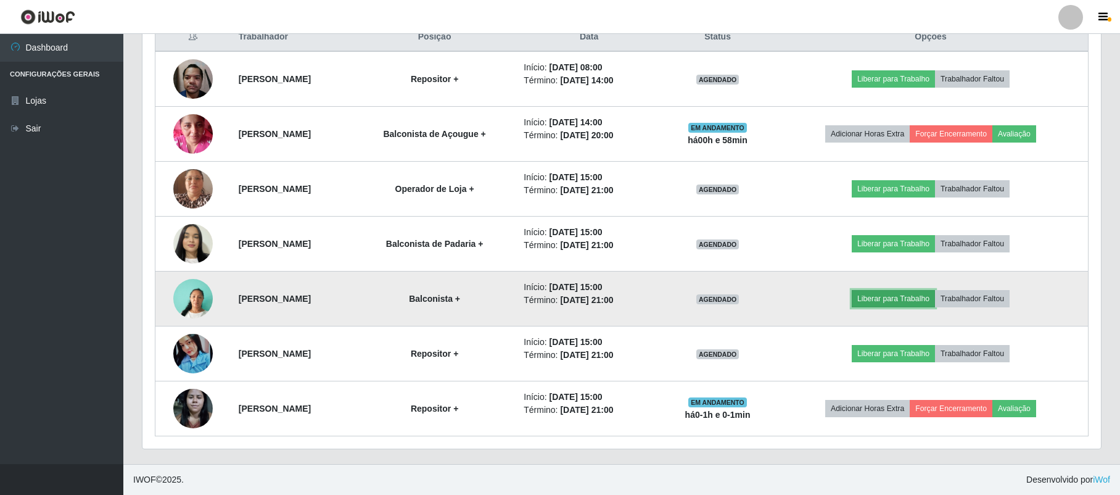
click at [896, 300] on button "Liberar para Trabalho" at bounding box center [893, 298] width 83 height 17
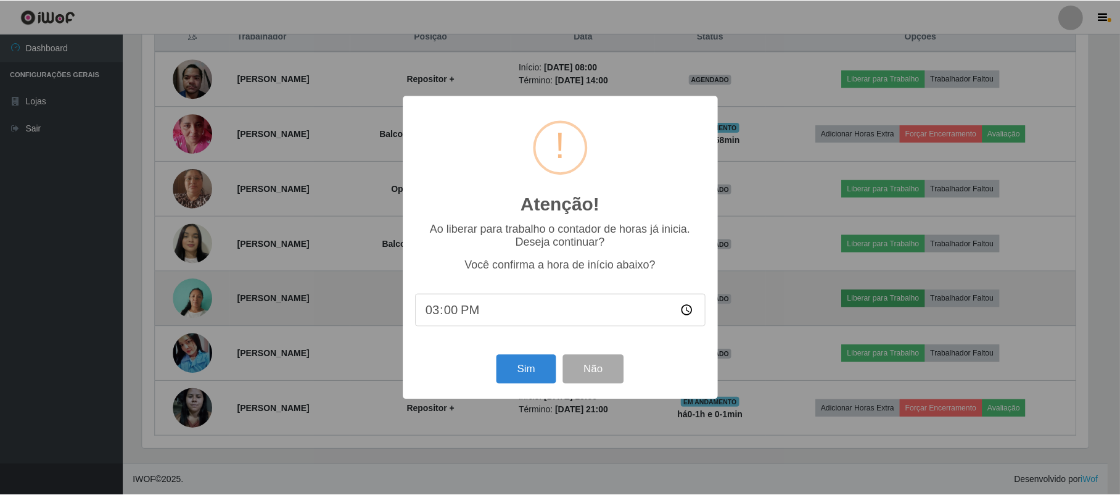
scroll to position [257, 949]
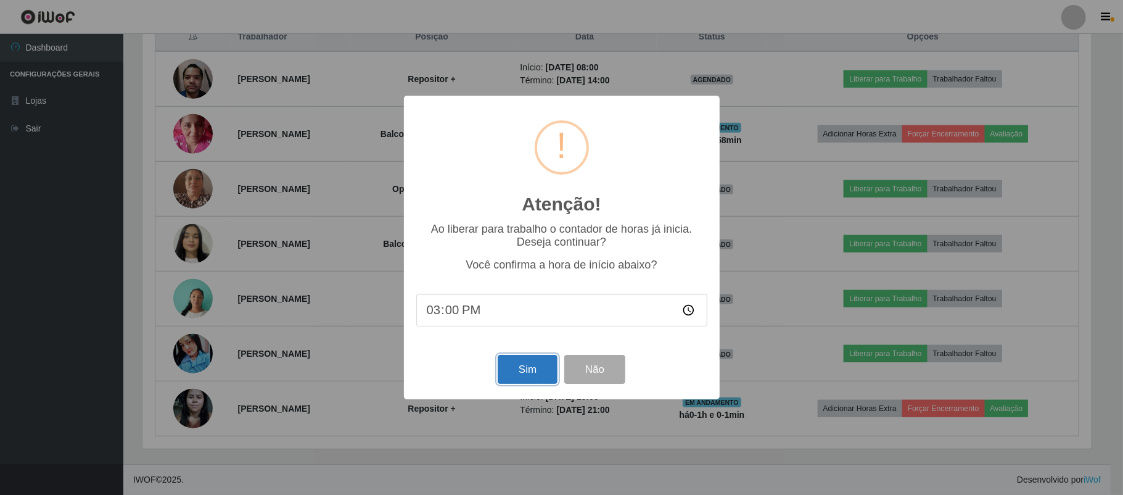
click at [532, 369] on button "Sim" at bounding box center [528, 369] width 60 height 29
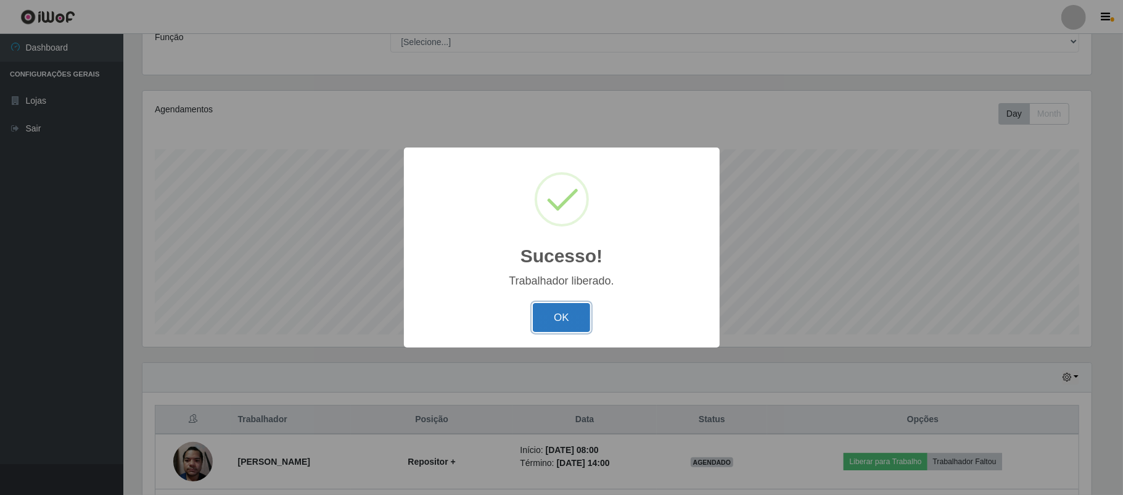
click at [576, 329] on button "OK" at bounding box center [561, 317] width 57 height 29
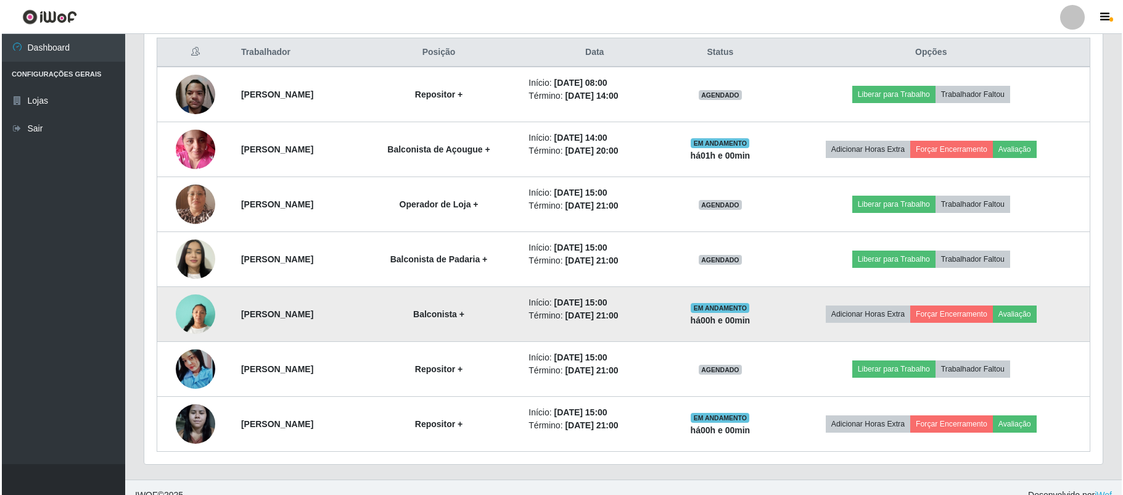
scroll to position [492, 0]
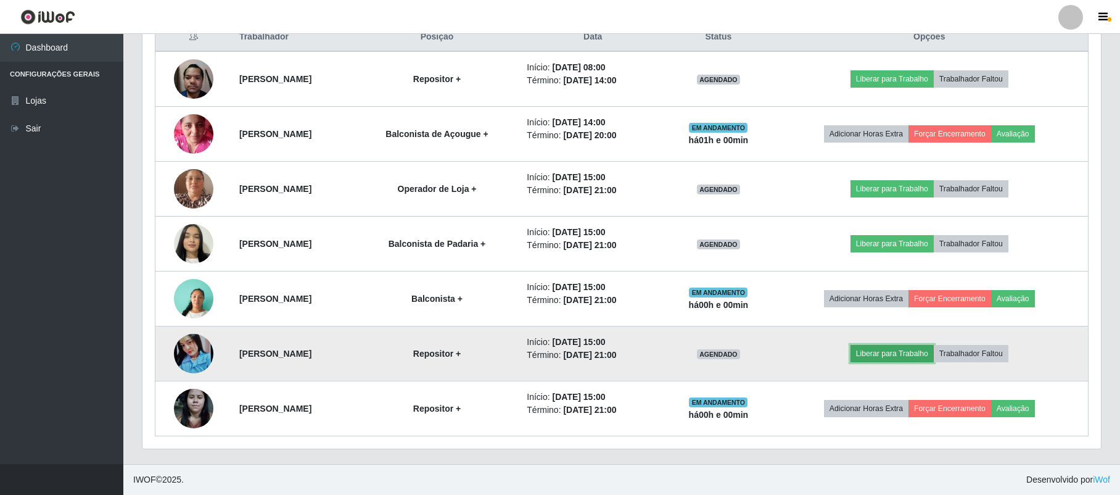
click at [905, 355] on button "Liberar para Trabalho" at bounding box center [891, 353] width 83 height 17
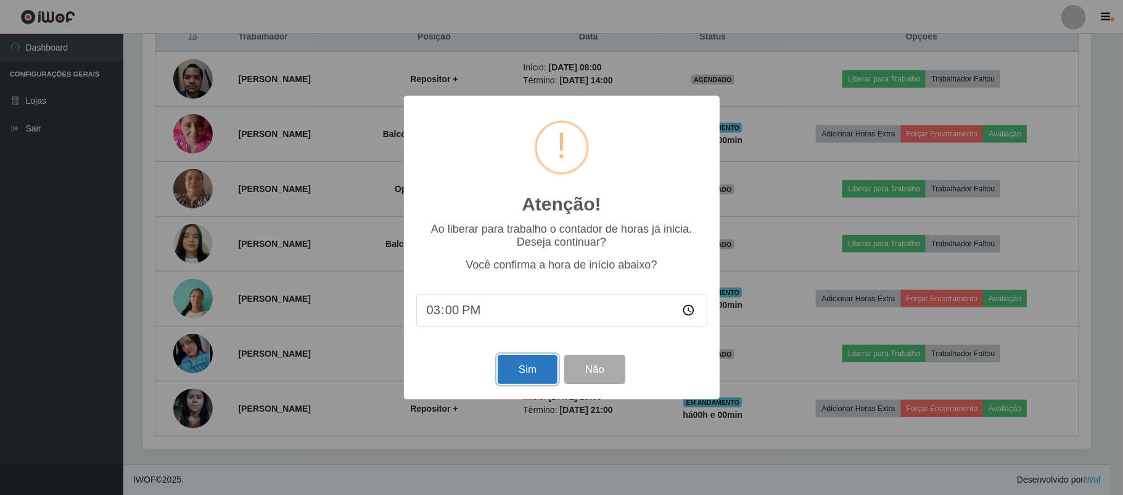
click at [522, 366] on button "Sim" at bounding box center [528, 369] width 60 height 29
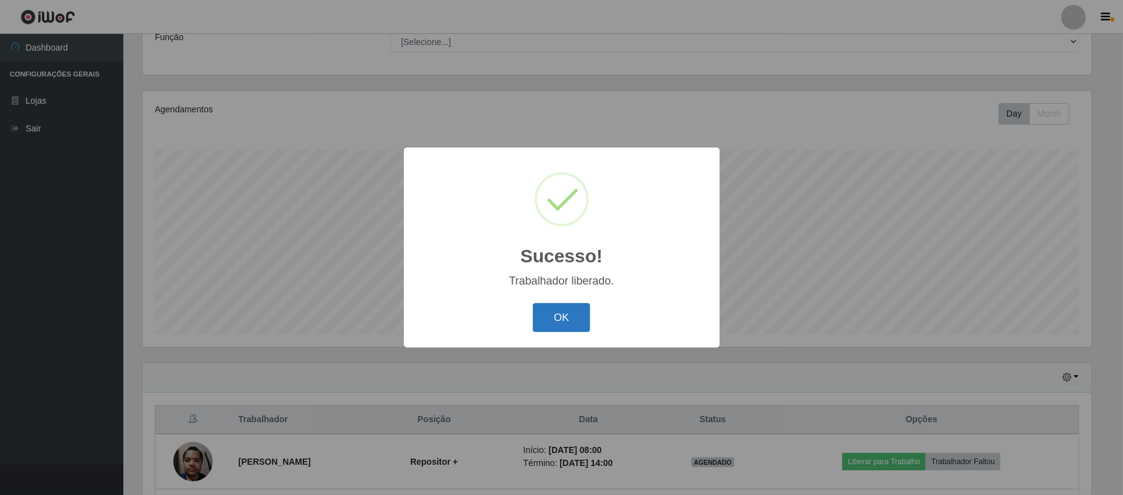
click at [555, 316] on button "OK" at bounding box center [561, 317] width 57 height 29
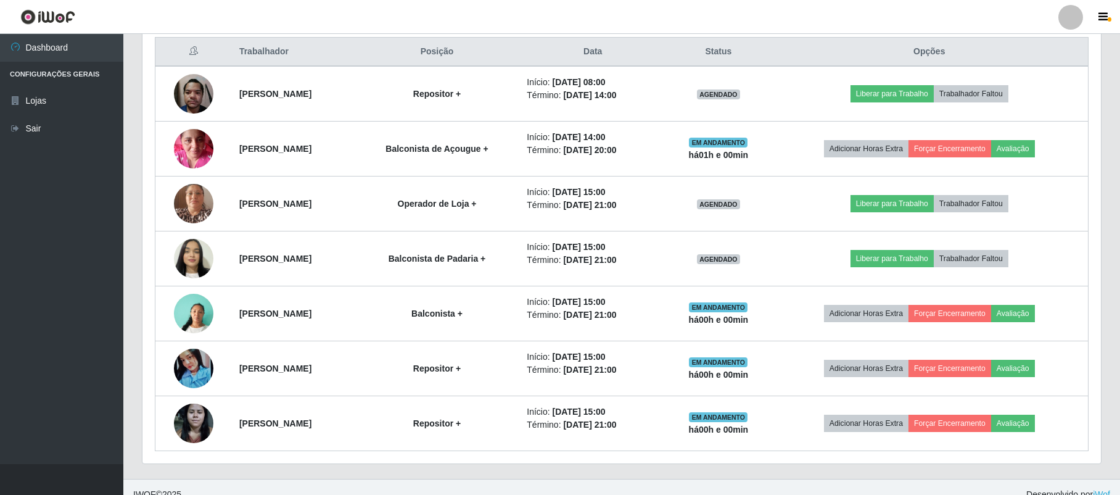
scroll to position [492, 0]
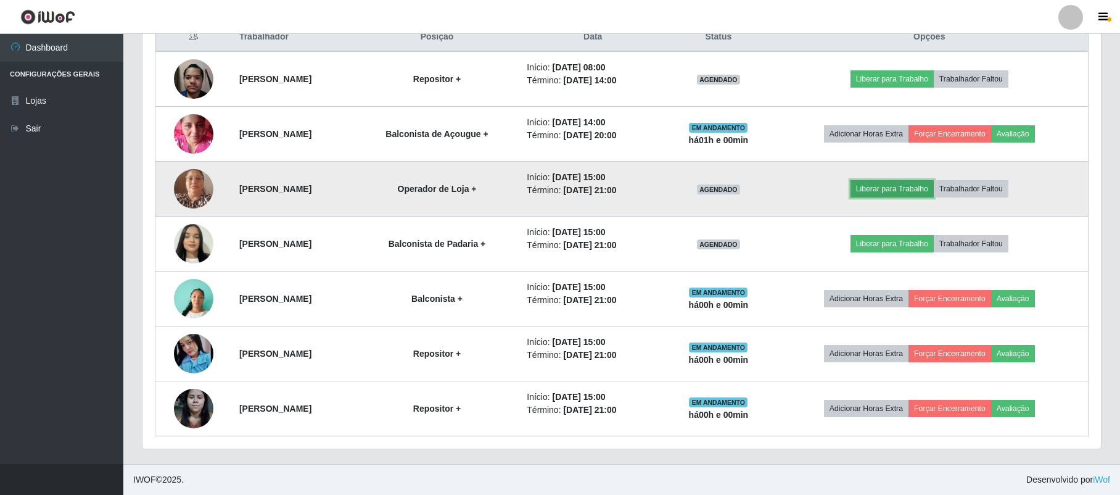
click at [904, 185] on button "Liberar para Trabalho" at bounding box center [891, 188] width 83 height 17
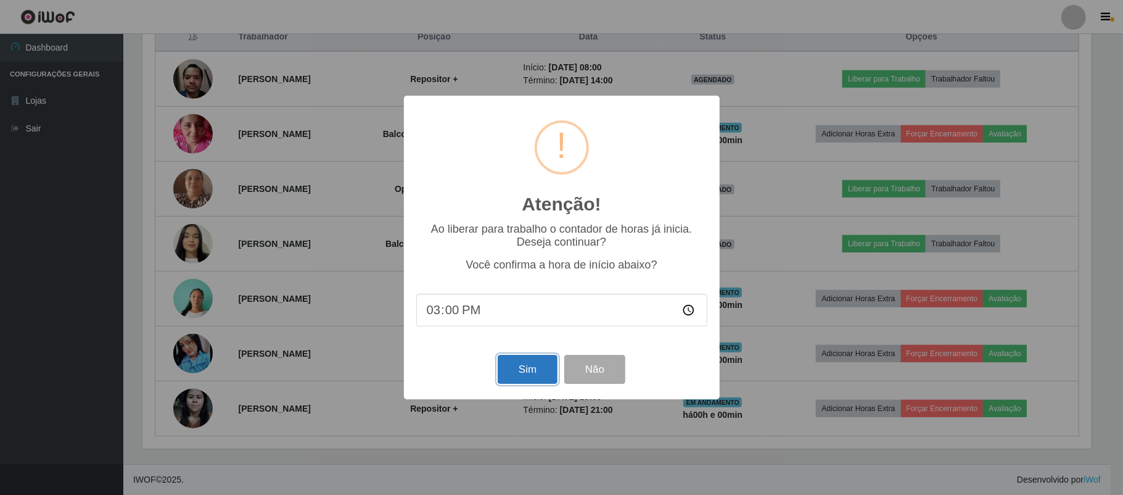
click at [533, 373] on button "Sim" at bounding box center [528, 369] width 60 height 29
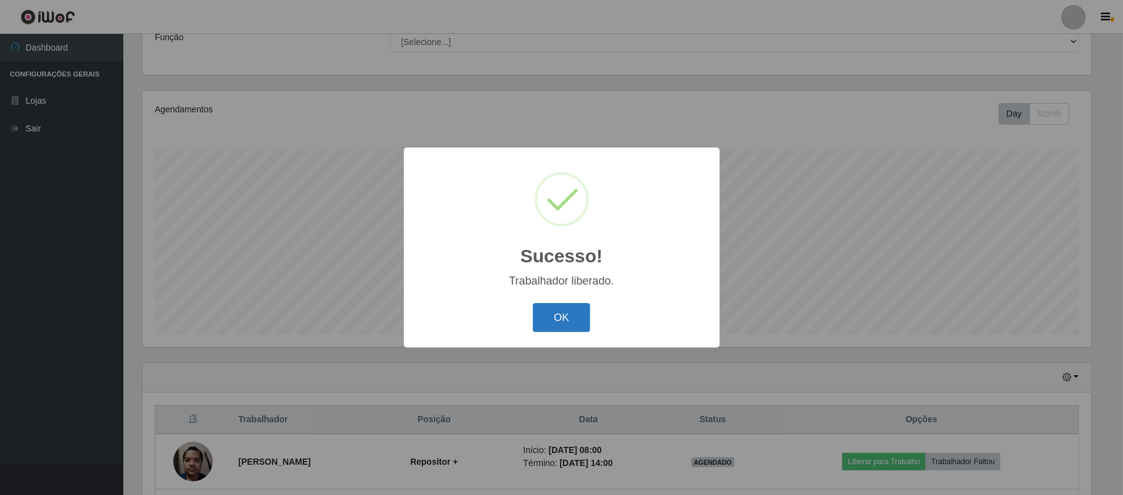
click at [564, 323] on button "OK" at bounding box center [561, 317] width 57 height 29
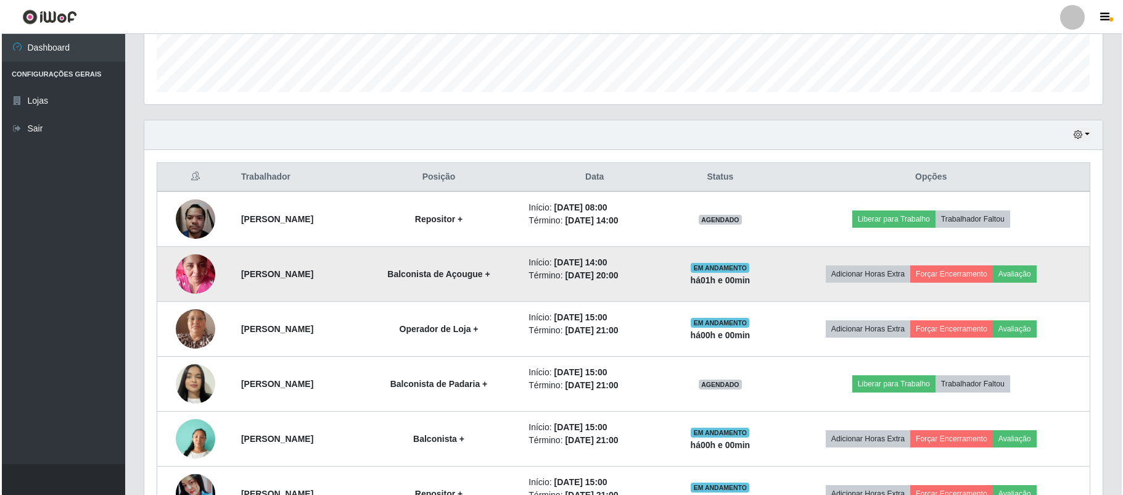
scroll to position [353, 0]
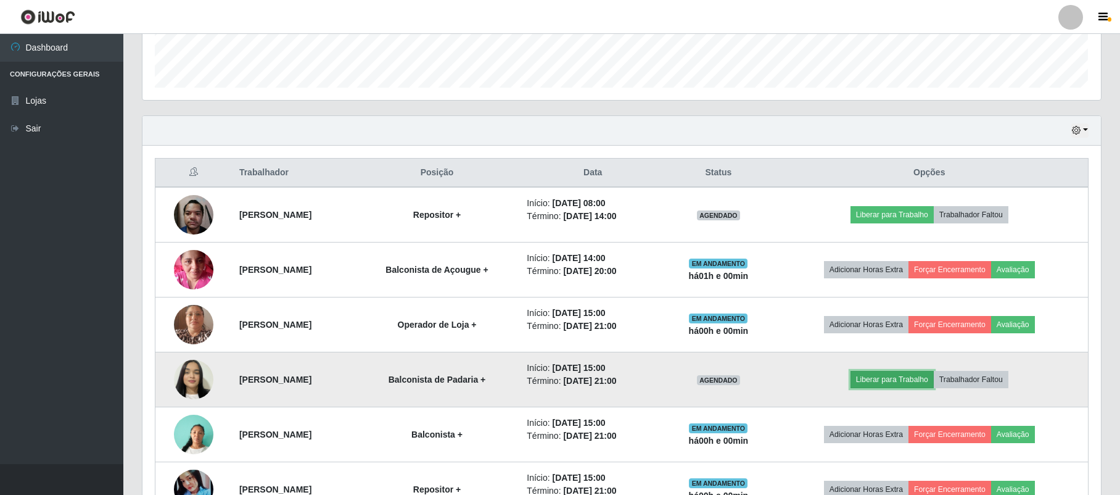
click at [898, 385] on button "Liberar para Trabalho" at bounding box center [891, 379] width 83 height 17
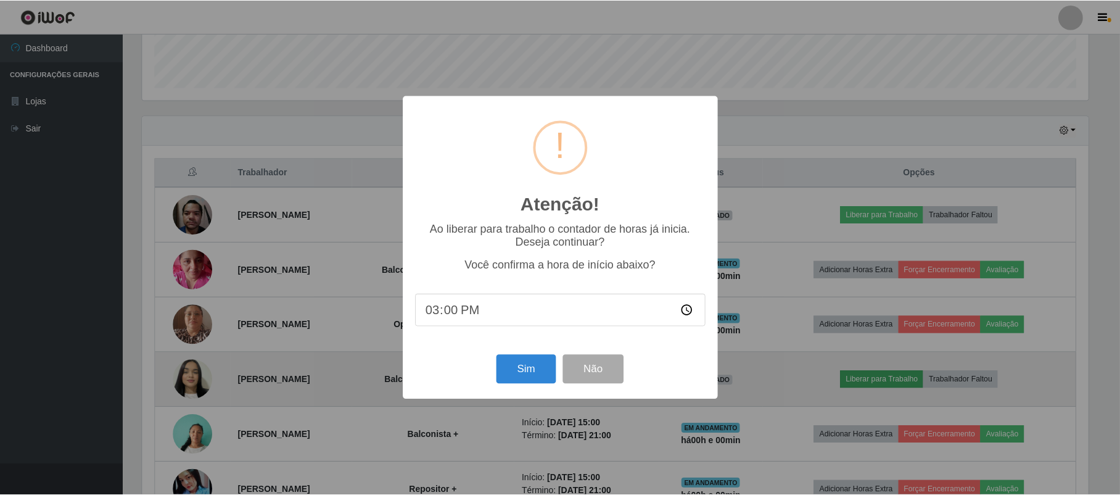
scroll to position [257, 949]
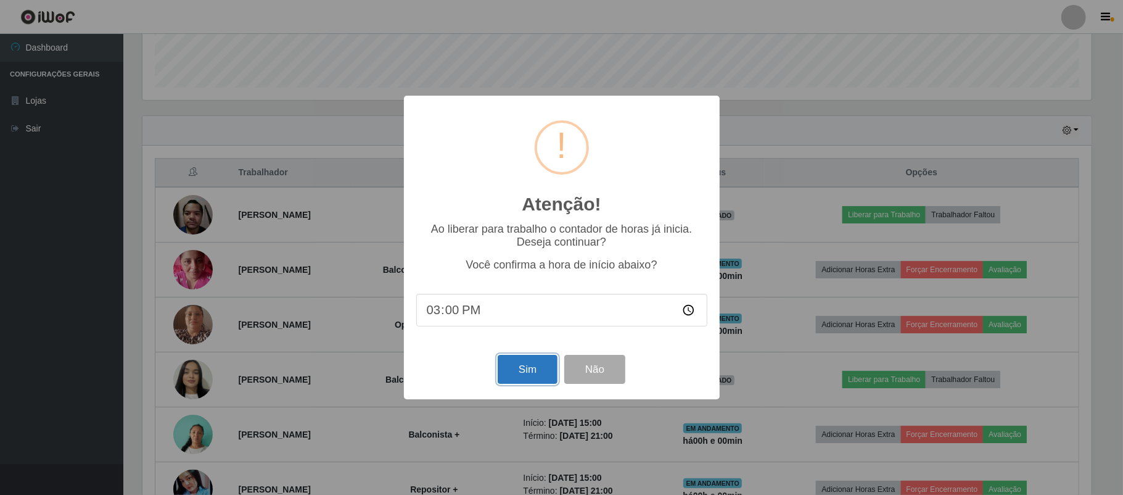
click at [531, 373] on button "Sim" at bounding box center [528, 369] width 60 height 29
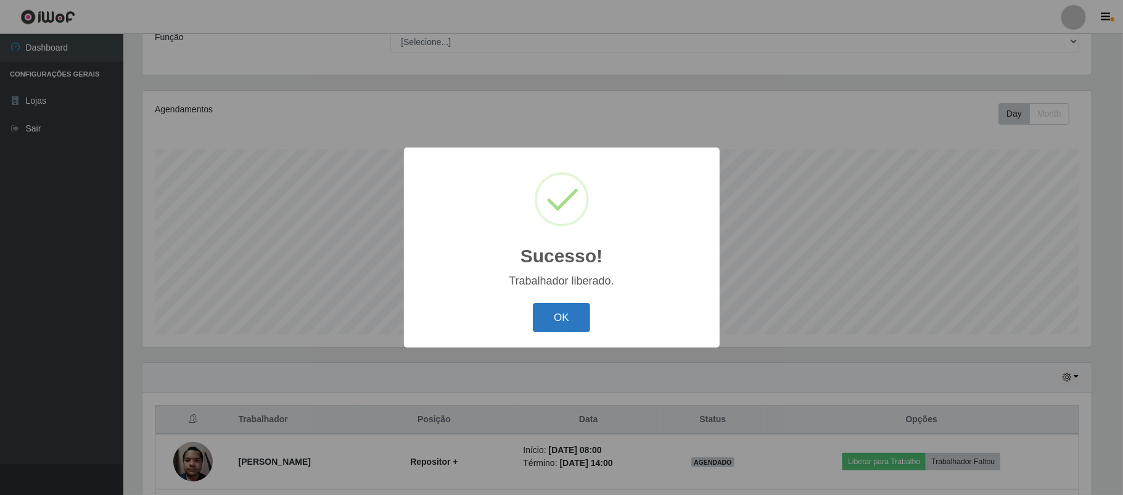
click at [574, 327] on button "OK" at bounding box center [561, 317] width 57 height 29
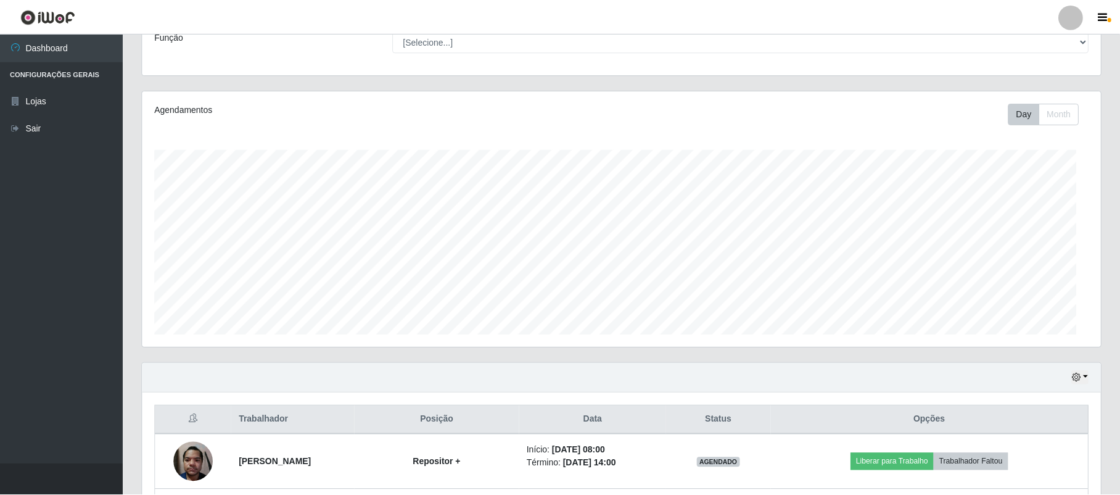
scroll to position [616481, 615779]
